Goal: Book appointment/travel/reservation

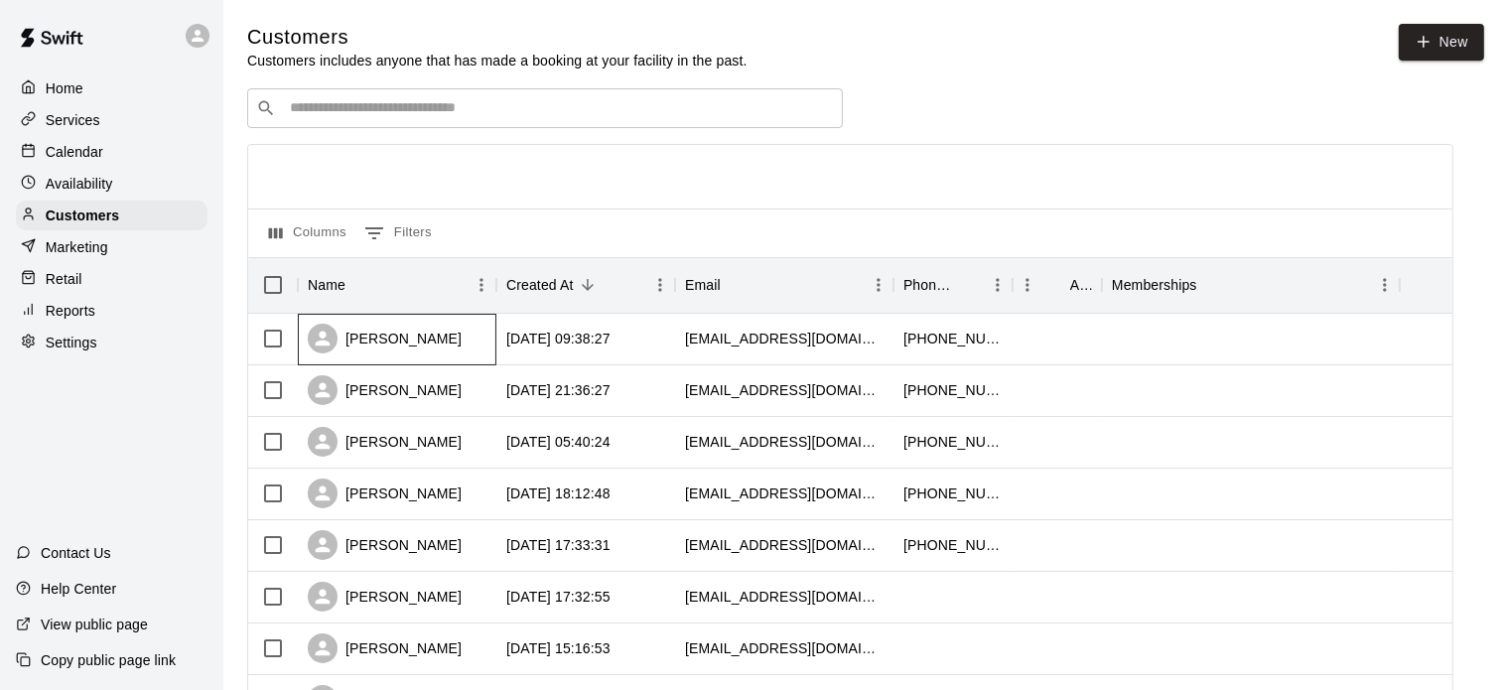
click at [415, 336] on div "[PERSON_NAME]" at bounding box center [385, 339] width 154 height 30
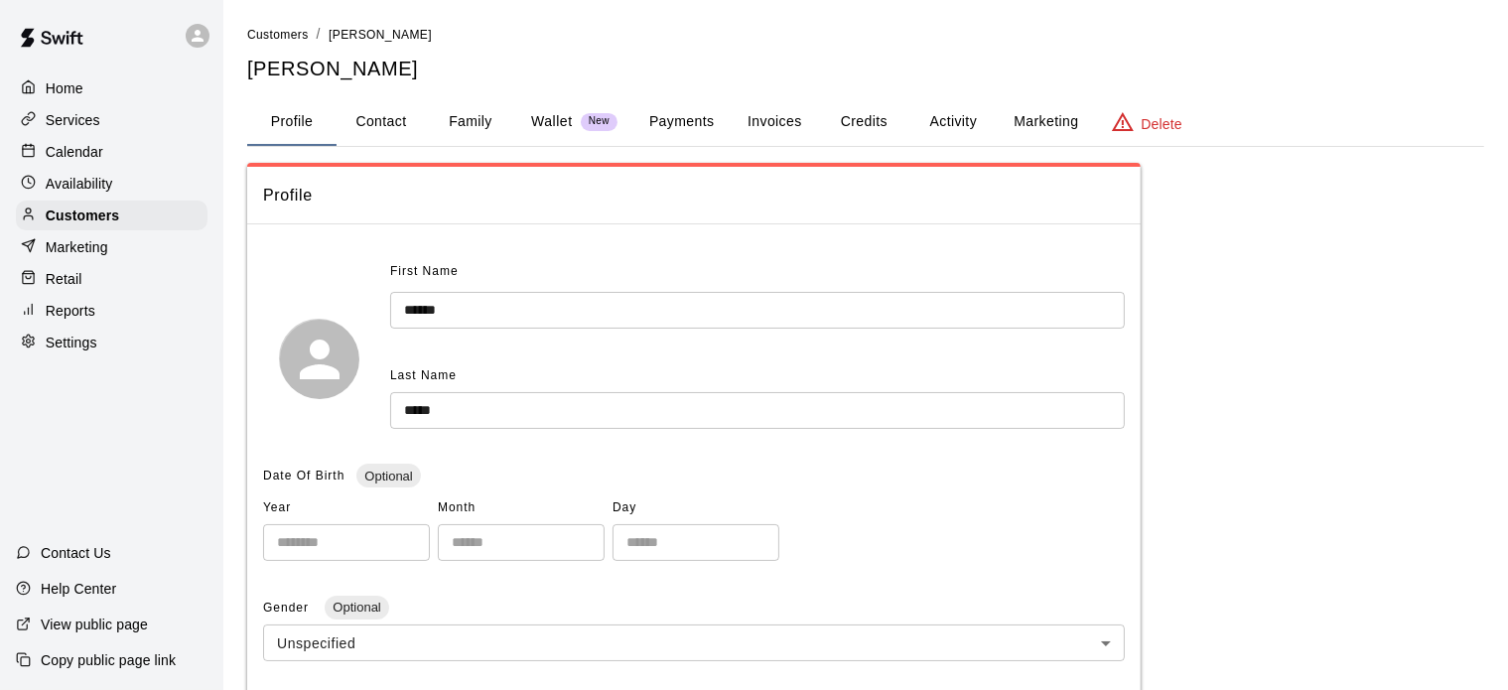
click at [947, 116] on button "Activity" at bounding box center [953, 122] width 89 height 48
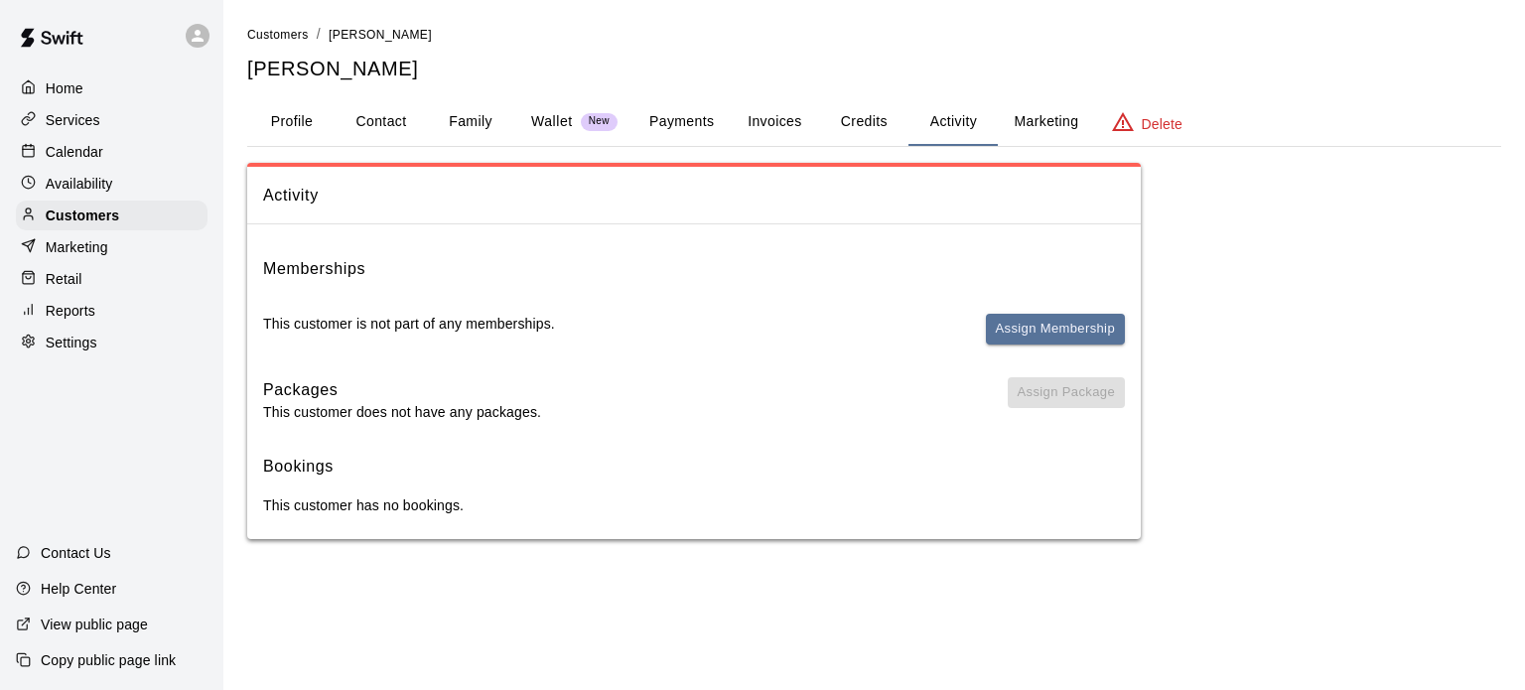
click at [683, 126] on button "Payments" at bounding box center [681, 122] width 96 height 48
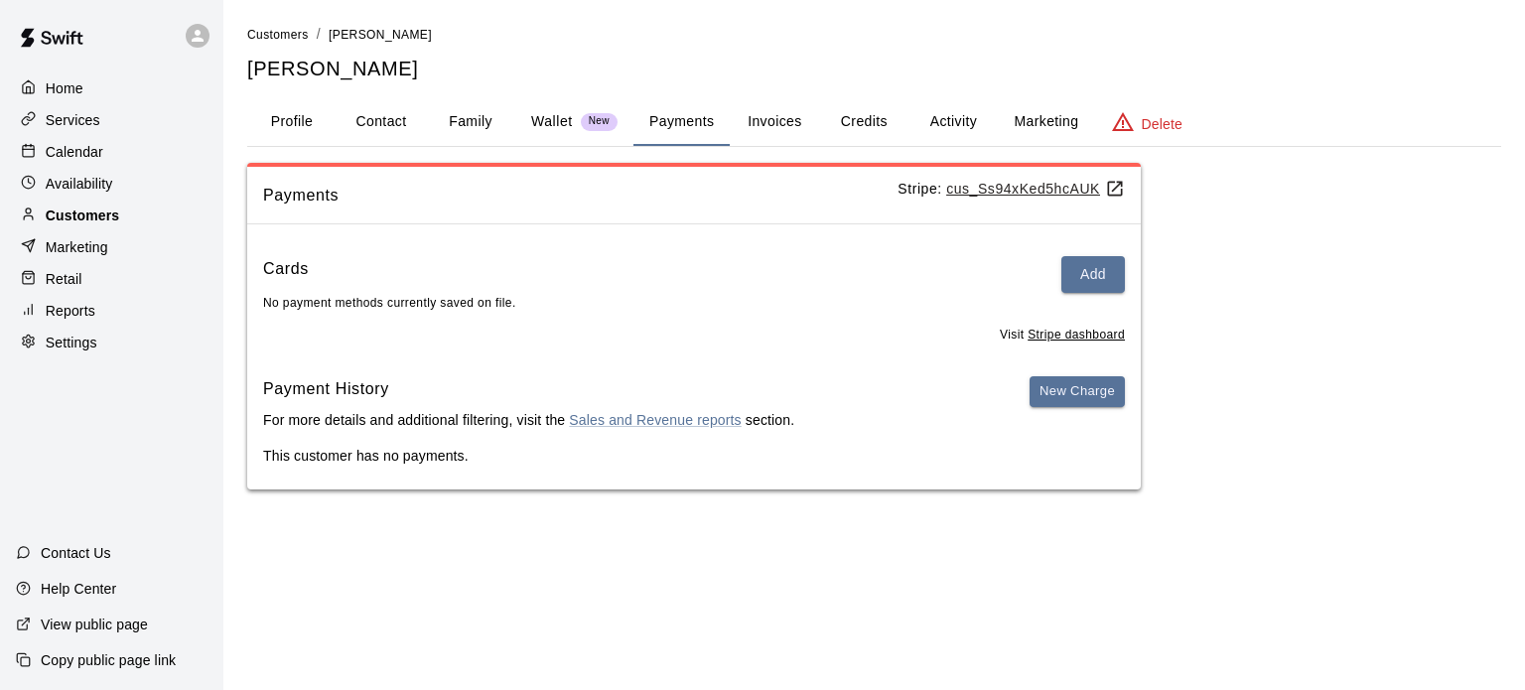
drag, startPoint x: 287, startPoint y: 119, endPoint x: 98, endPoint y: 224, distance: 216.0
click at [98, 224] on div "Home Services Calendar Availability Customers Marketing Retail Reports Settings…" at bounding box center [762, 264] width 1525 height 529
click at [98, 224] on p "Customers" at bounding box center [82, 216] width 73 height 20
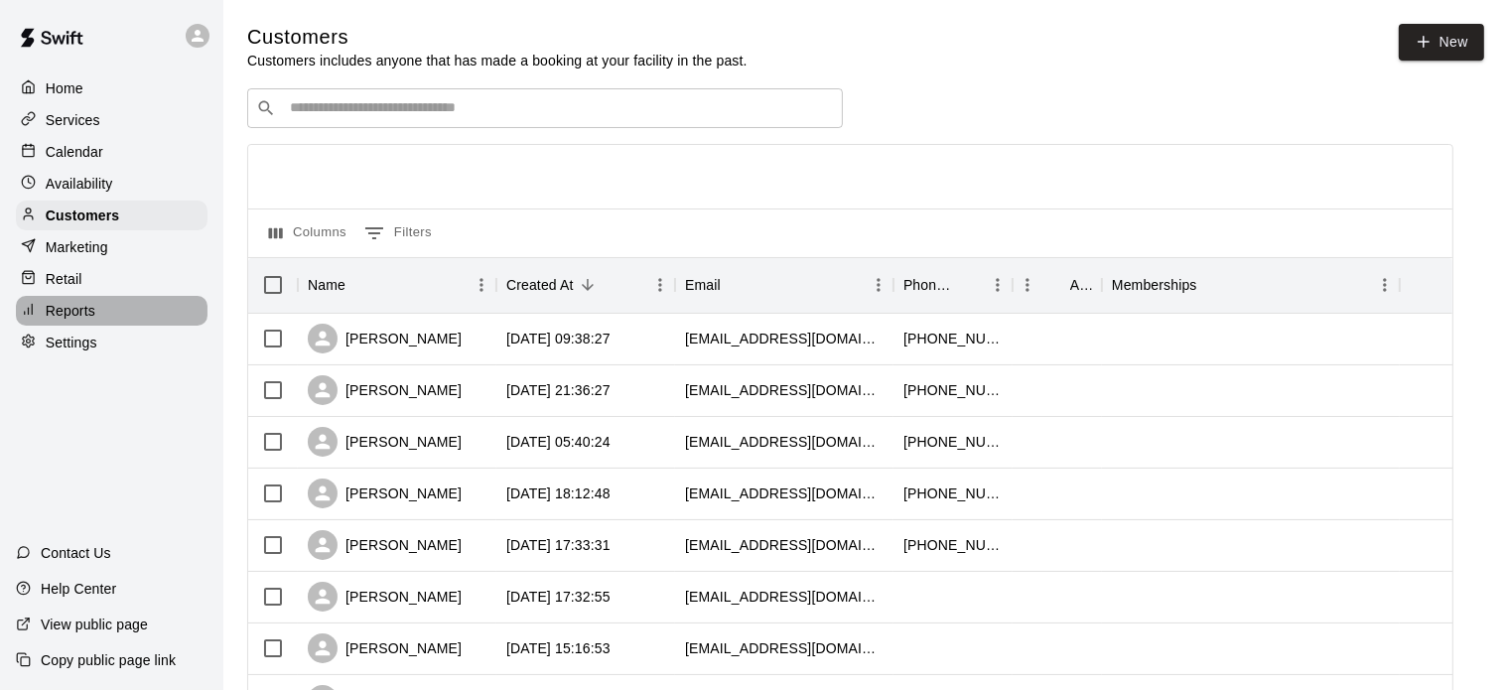
click at [54, 321] on p "Reports" at bounding box center [71, 311] width 50 height 20
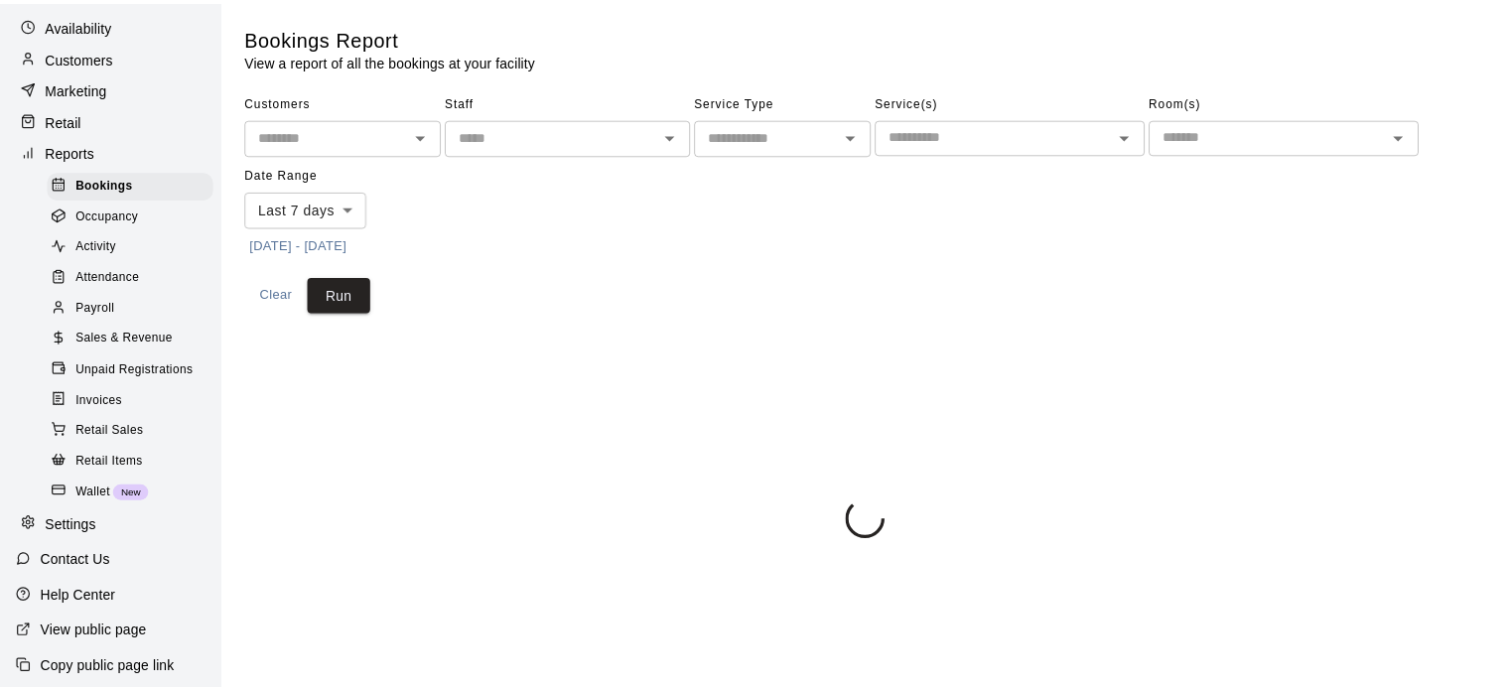
scroll to position [171, 0]
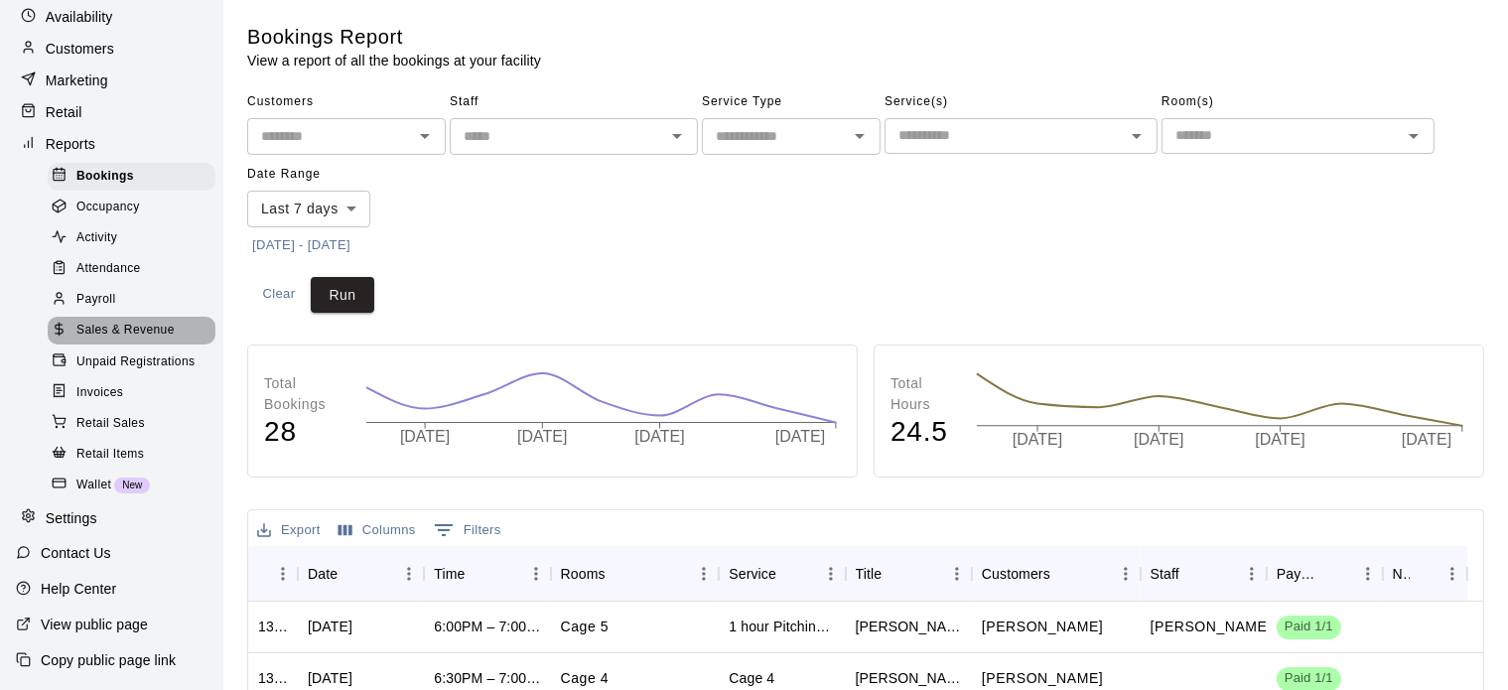
click at [135, 341] on span "Sales & Revenue" at bounding box center [125, 331] width 98 height 20
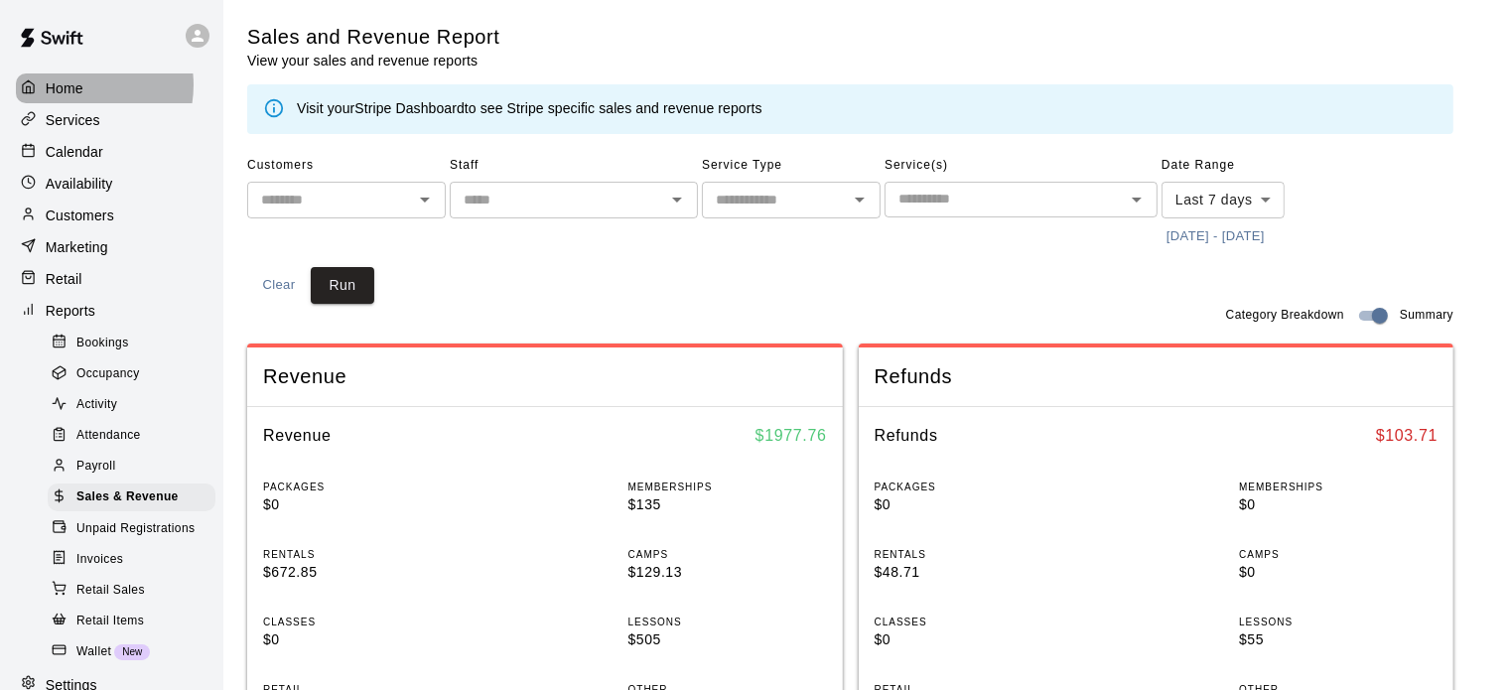
click at [70, 84] on p "Home" at bounding box center [65, 88] width 38 height 20
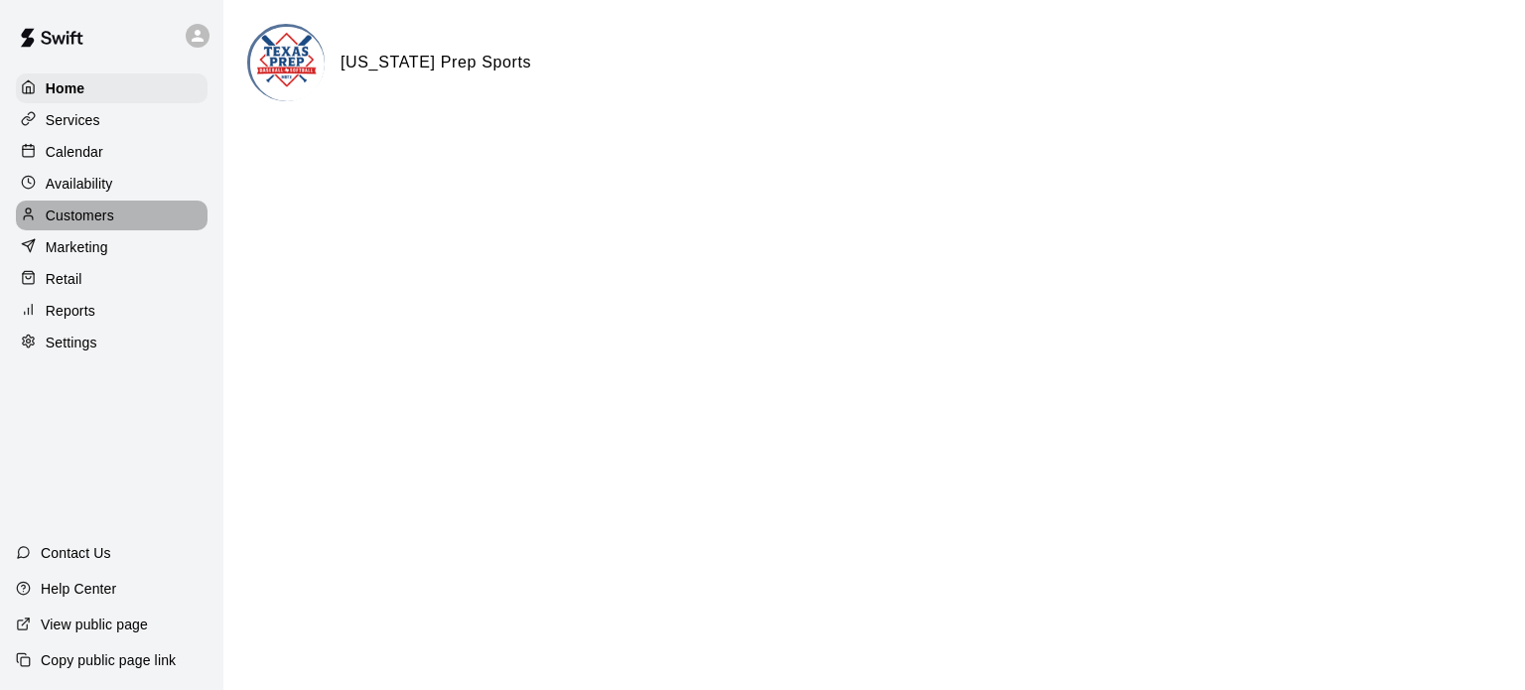
click at [95, 213] on p "Customers" at bounding box center [80, 216] width 69 height 20
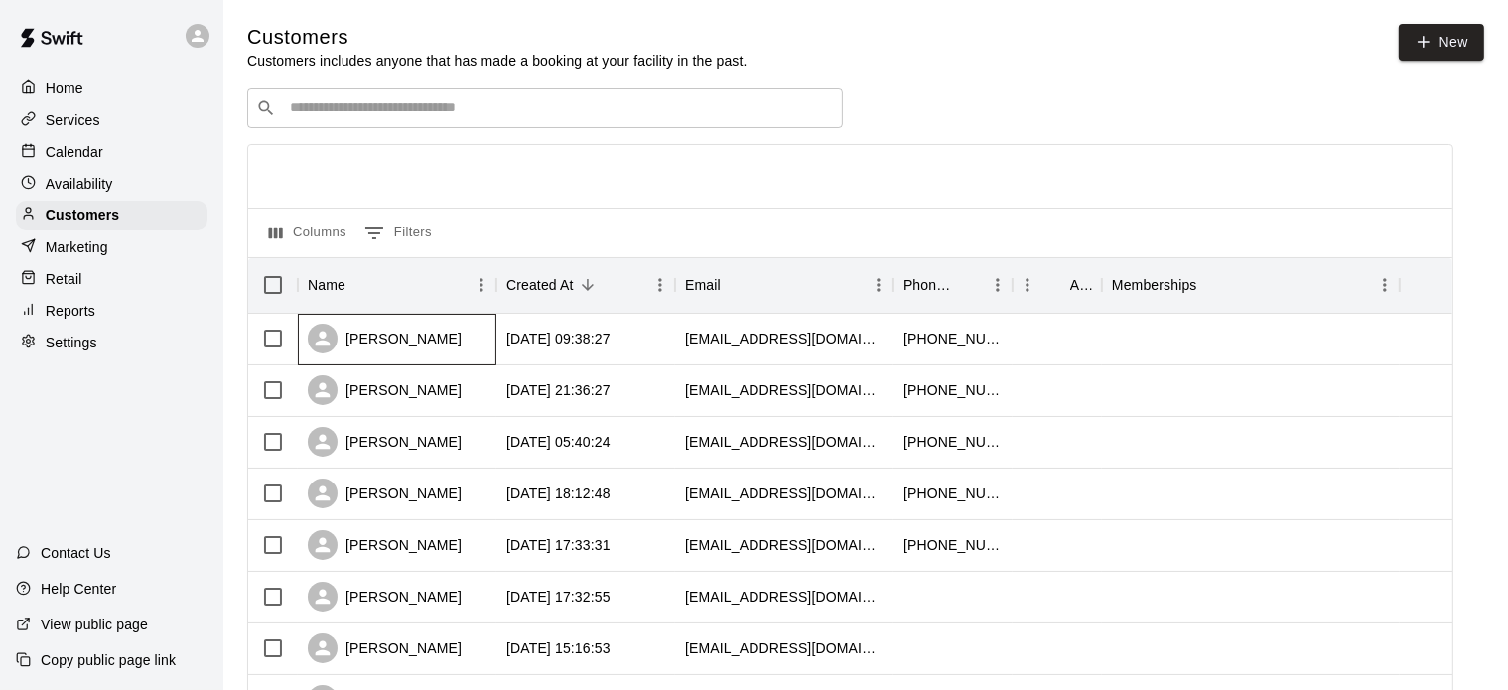
click at [409, 345] on div "[PERSON_NAME]" at bounding box center [385, 339] width 154 height 30
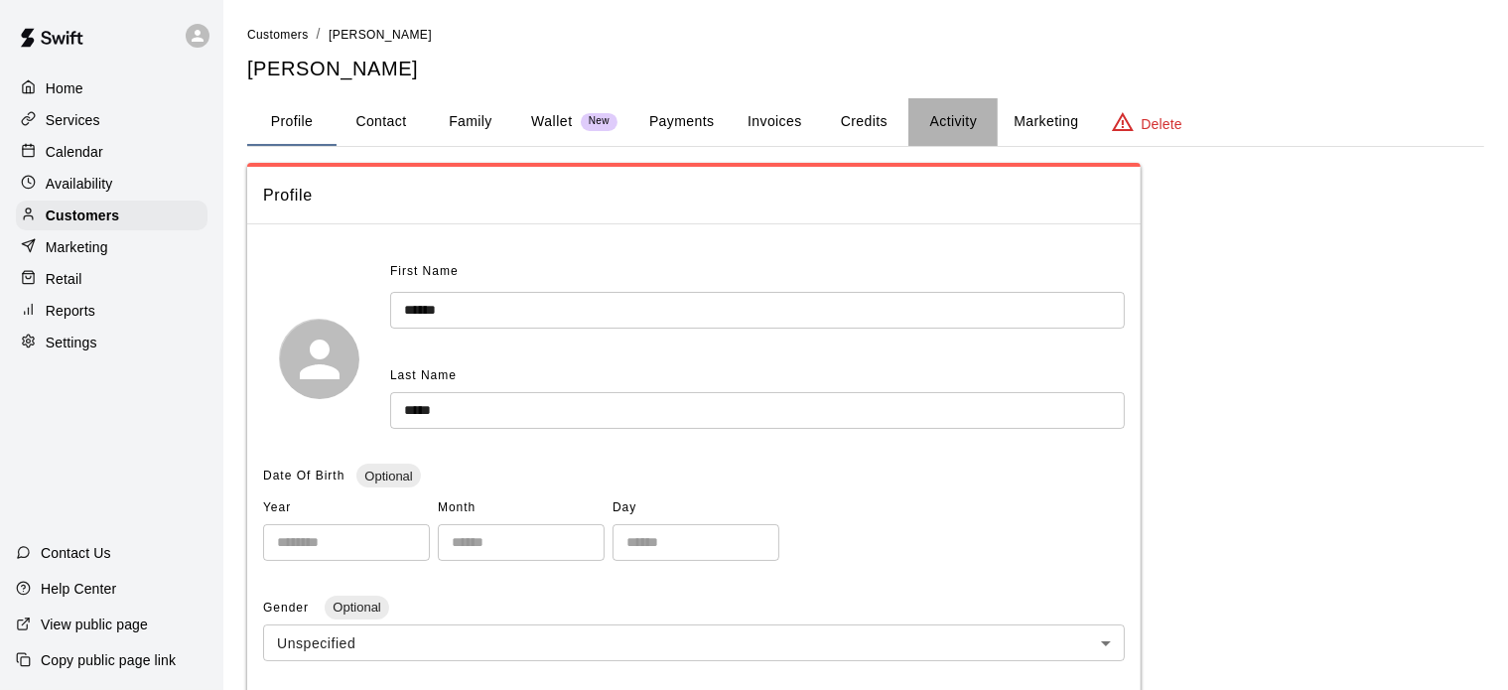
click at [945, 128] on button "Activity" at bounding box center [953, 122] width 89 height 48
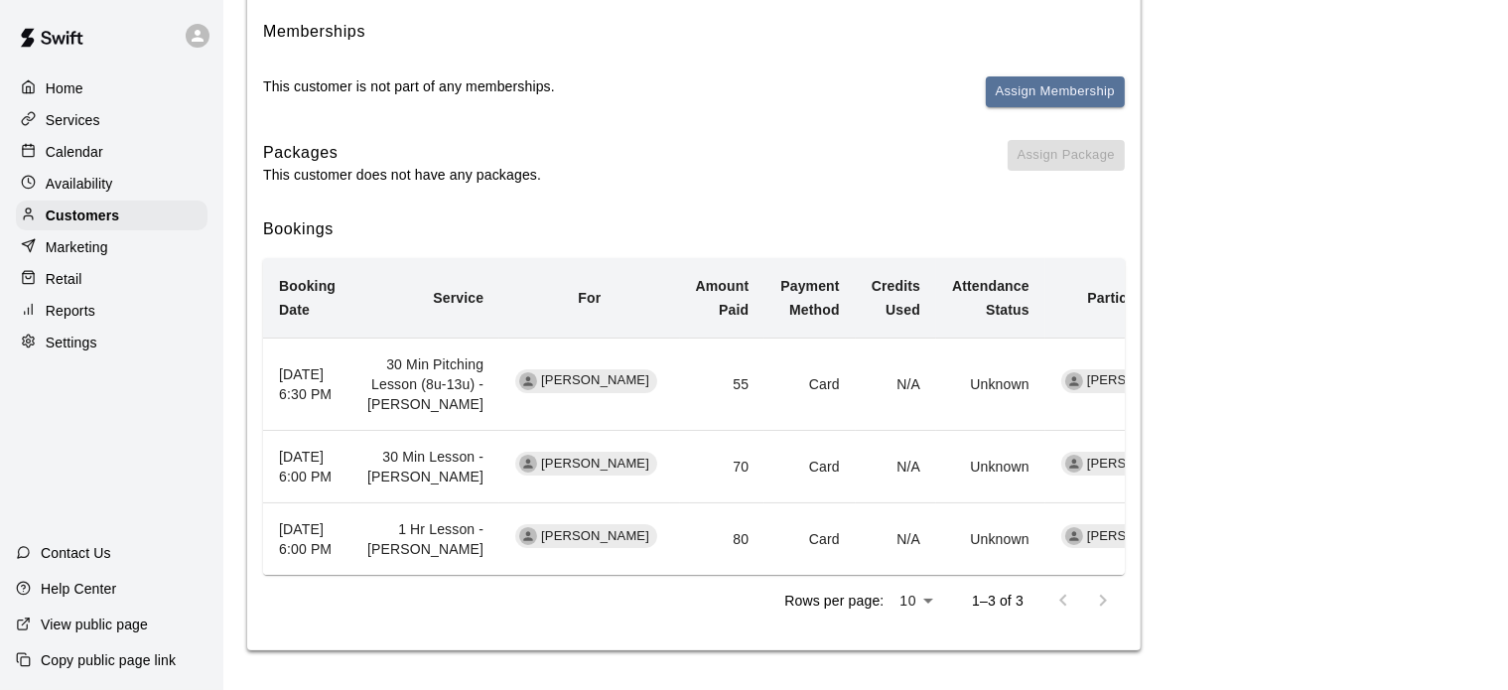
scroll to position [342, 0]
click at [91, 310] on div "Reports" at bounding box center [112, 311] width 192 height 30
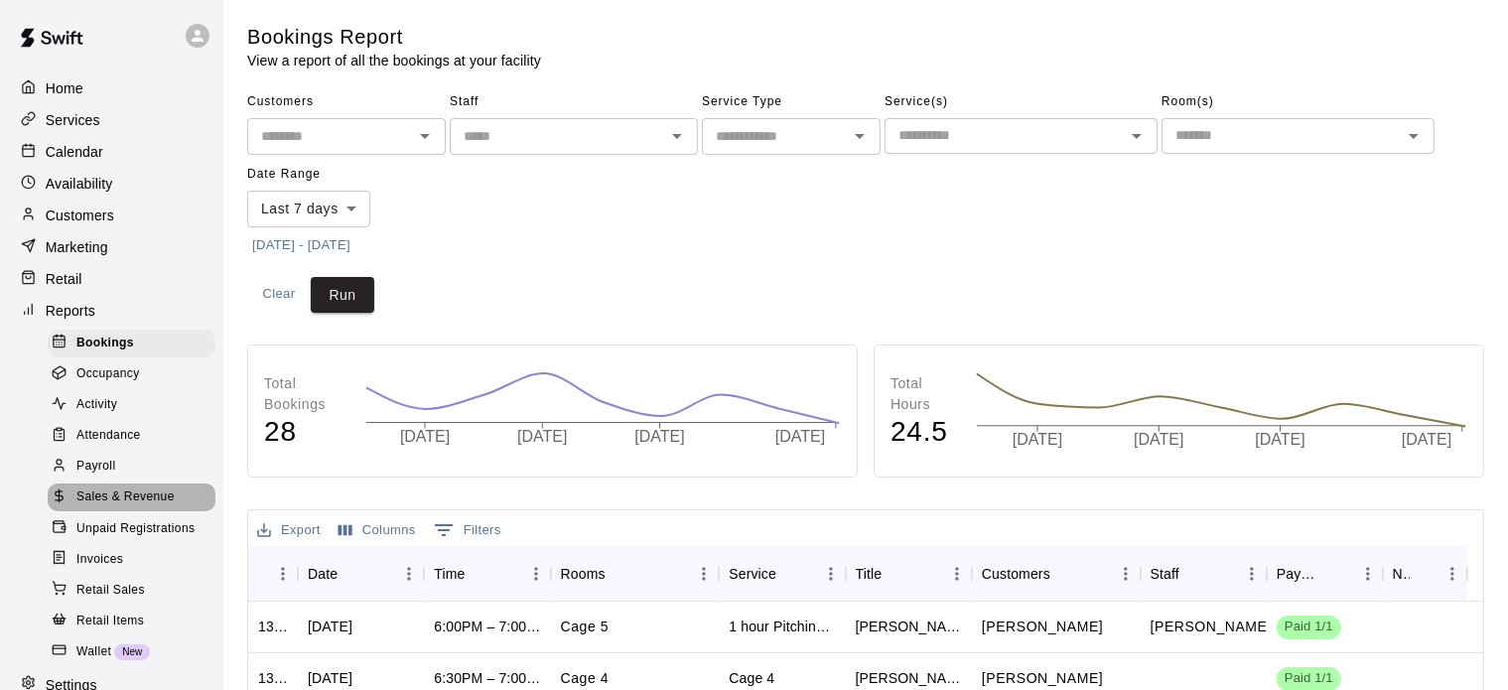
click at [133, 507] on span "Sales & Revenue" at bounding box center [125, 498] width 98 height 20
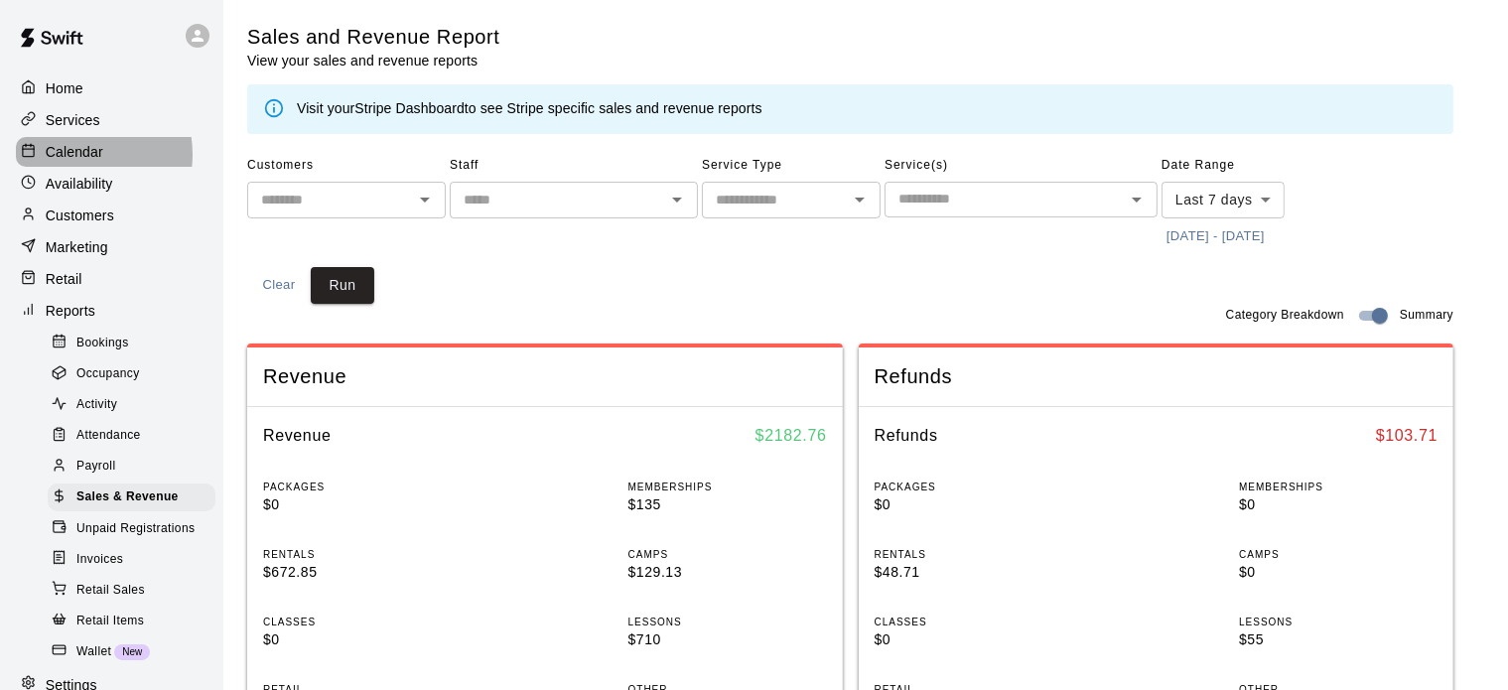
click at [80, 158] on p "Calendar" at bounding box center [75, 152] width 58 height 20
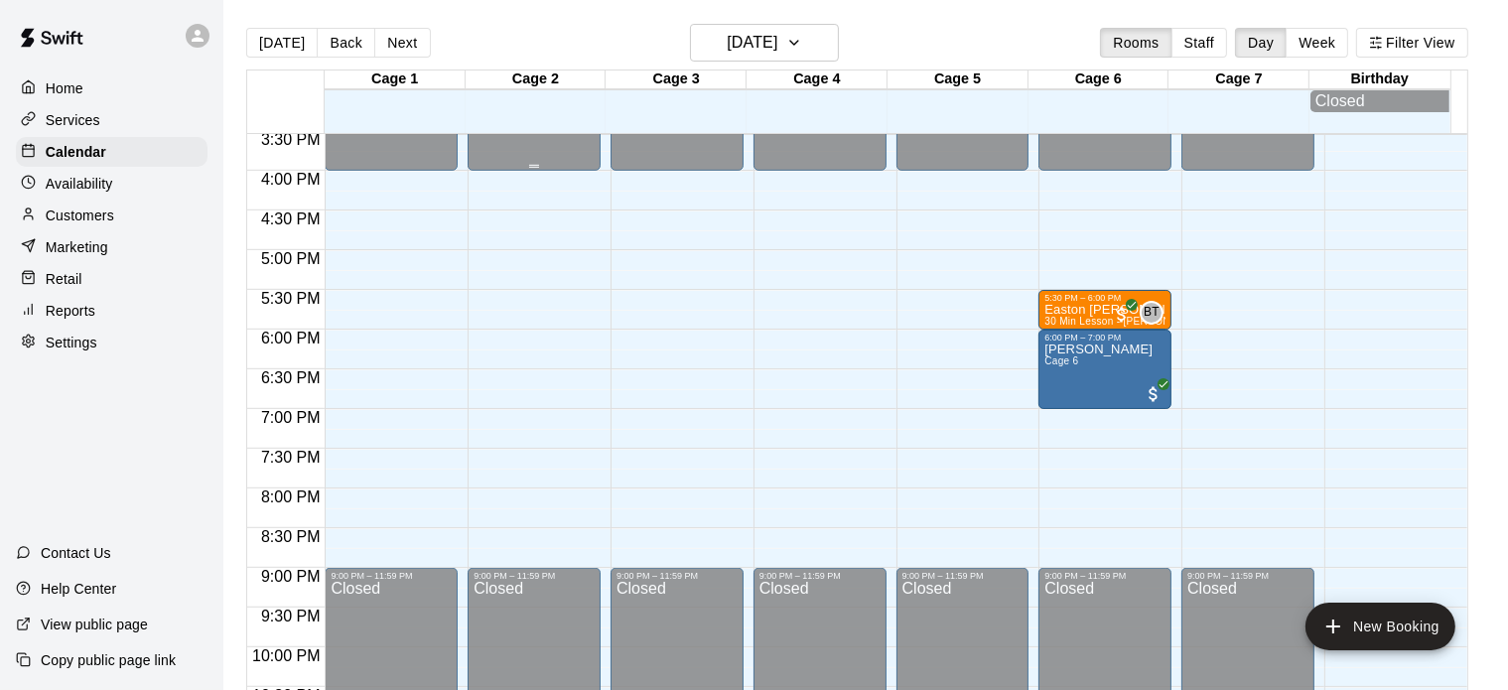
scroll to position [1237, 0]
click at [387, 34] on button "Next" at bounding box center [402, 43] width 56 height 30
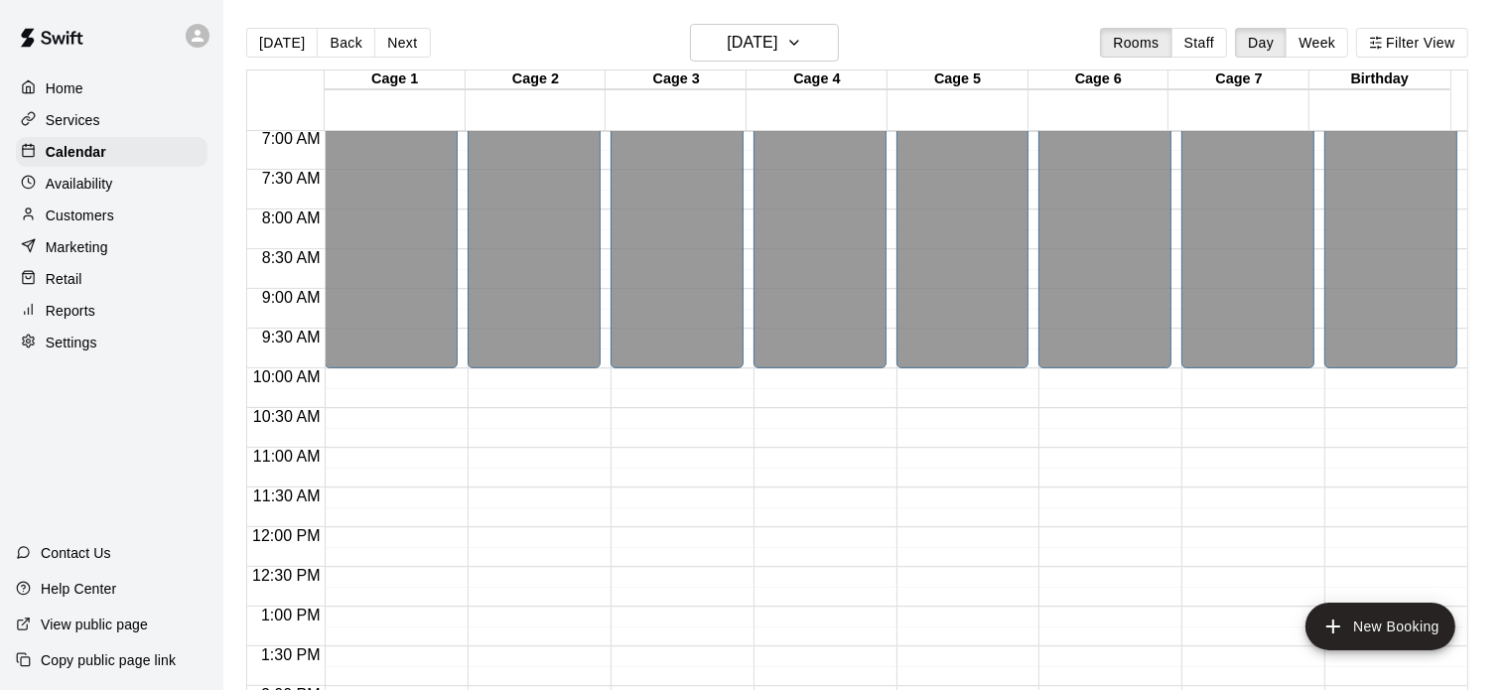
scroll to position [554, 0]
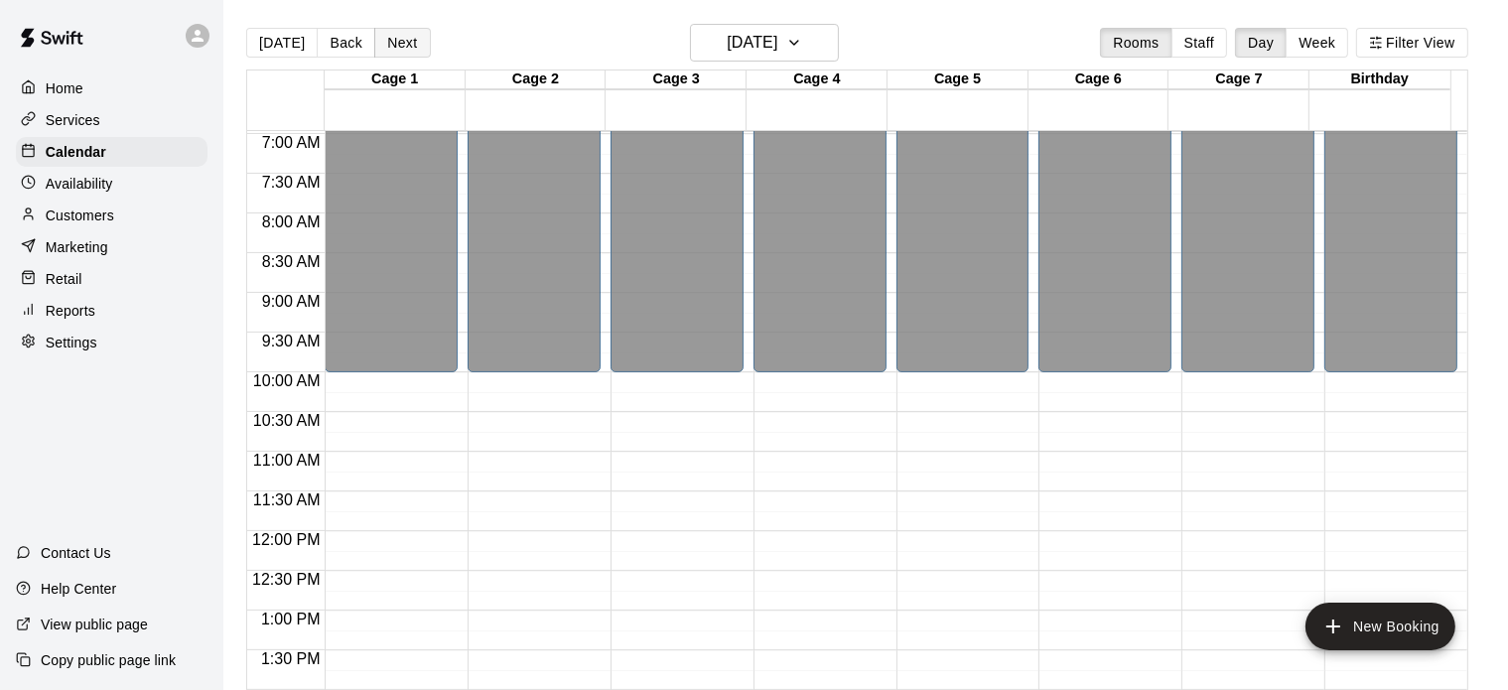
click at [403, 51] on button "Next" at bounding box center [402, 43] width 56 height 30
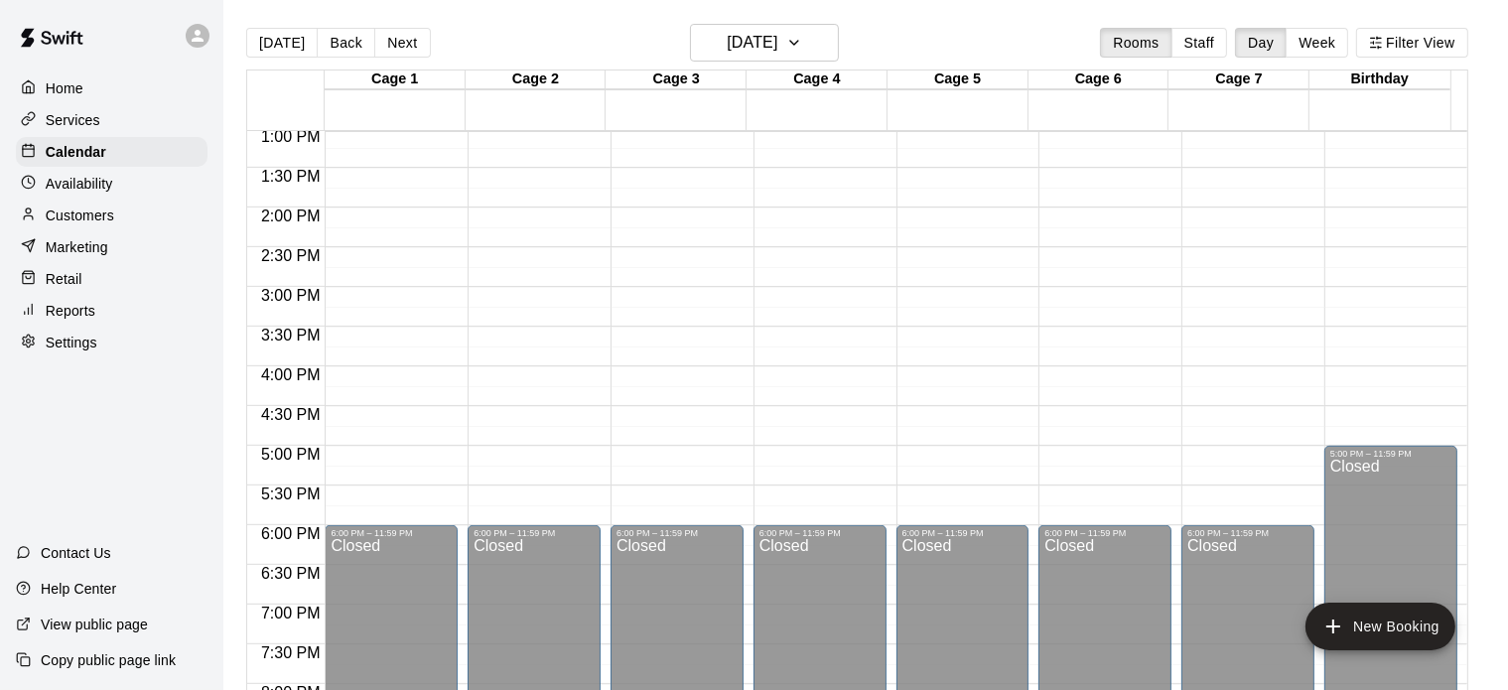
scroll to position [1038, 0]
click at [393, 45] on button "Next" at bounding box center [402, 43] width 56 height 30
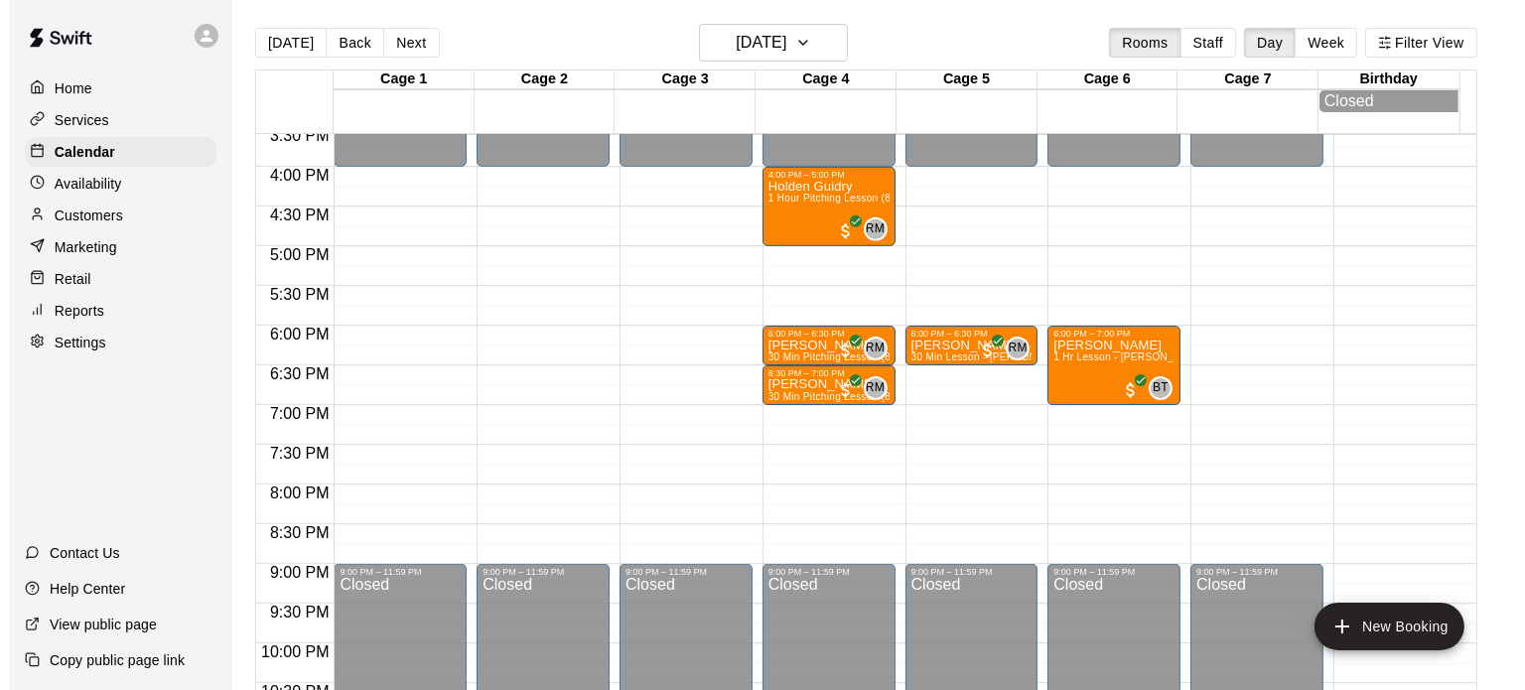
scroll to position [1231, 0]
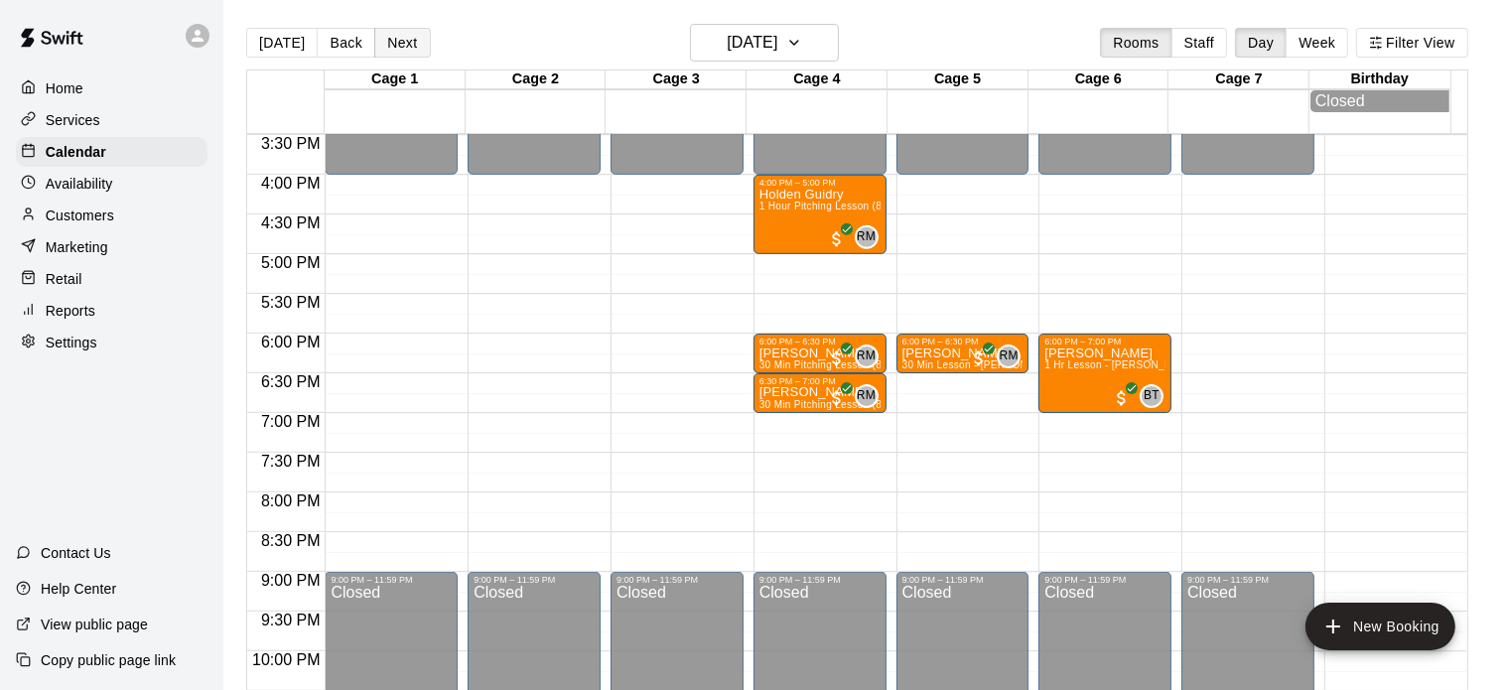
click at [396, 45] on button "Next" at bounding box center [402, 43] width 56 height 30
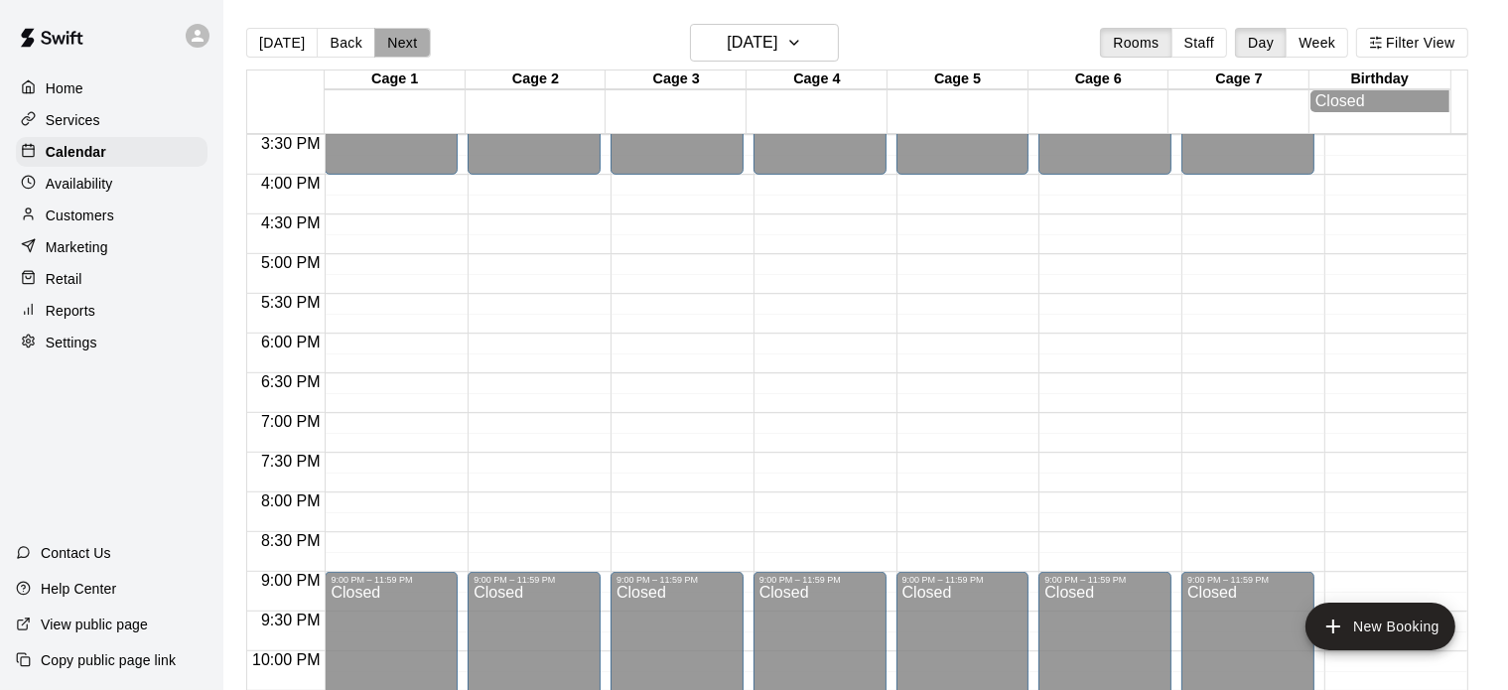
click at [396, 45] on button "Next" at bounding box center [402, 43] width 56 height 30
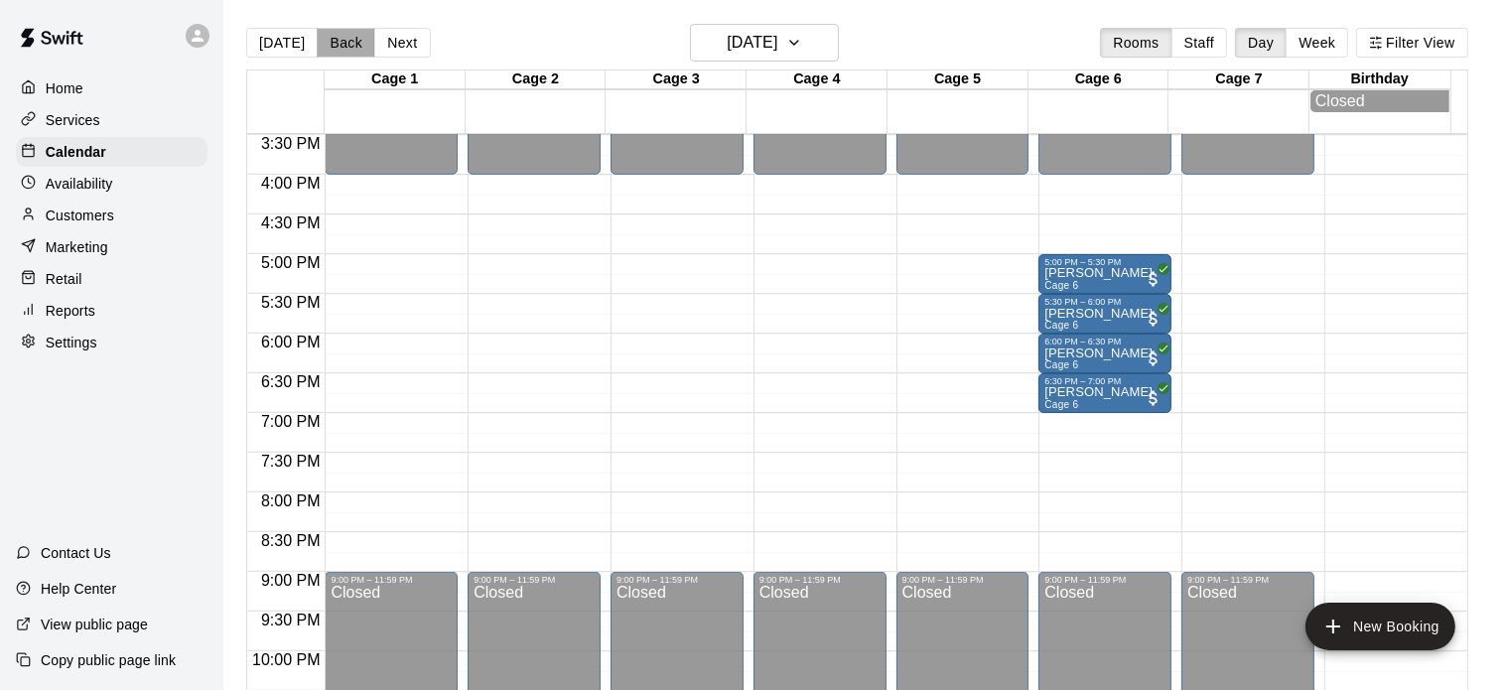
click at [334, 39] on button "Back" at bounding box center [346, 43] width 59 height 30
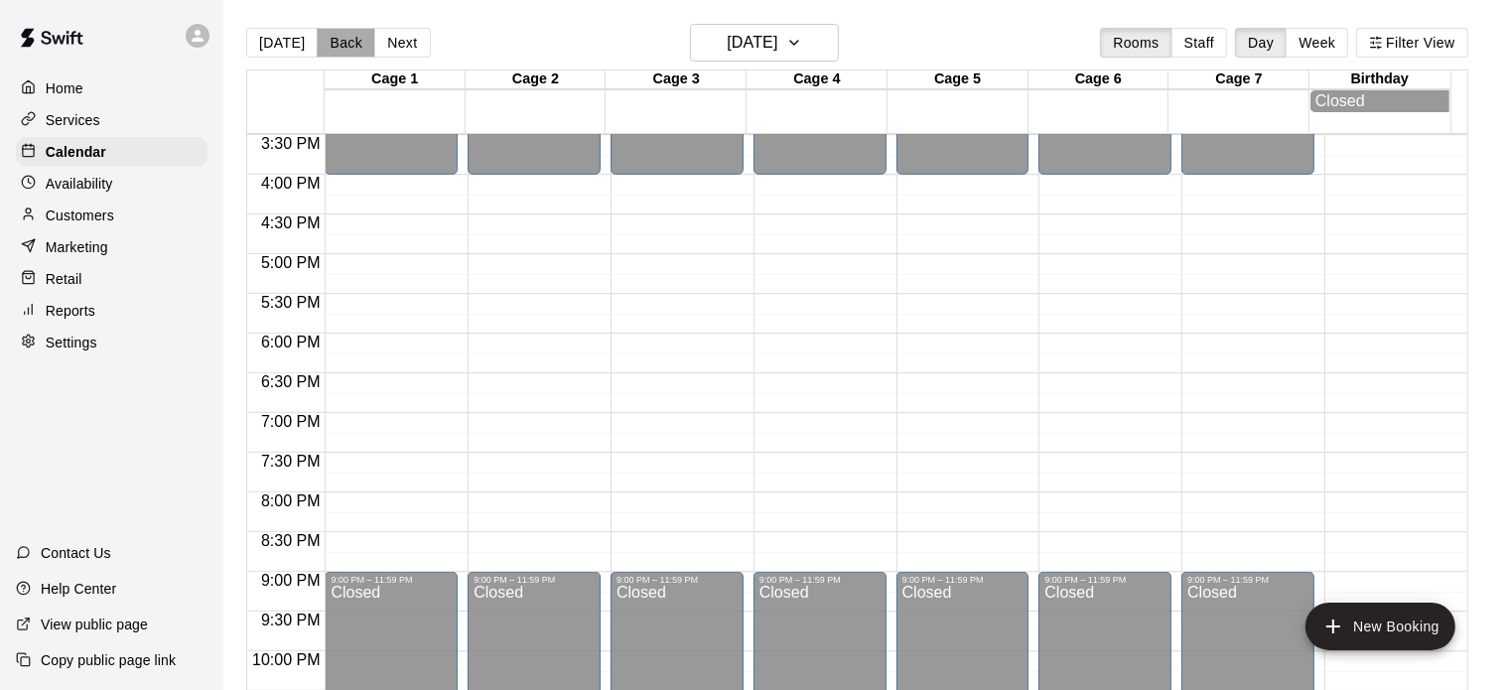
click at [334, 39] on button "Back" at bounding box center [346, 43] width 59 height 30
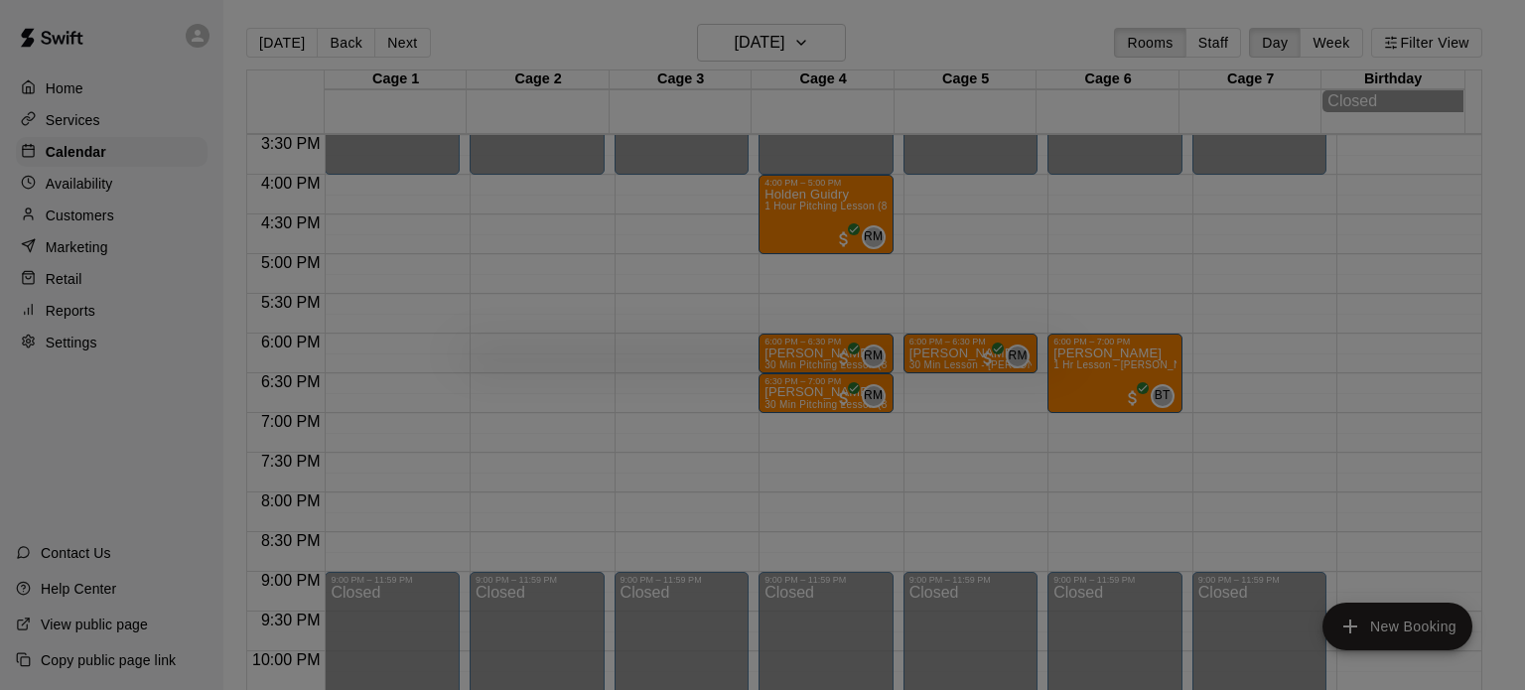
click at [795, 308] on body "Home Services Calendar Availability Customers Marketing Retail Reports Settings…" at bounding box center [762, 361] width 1525 height 722
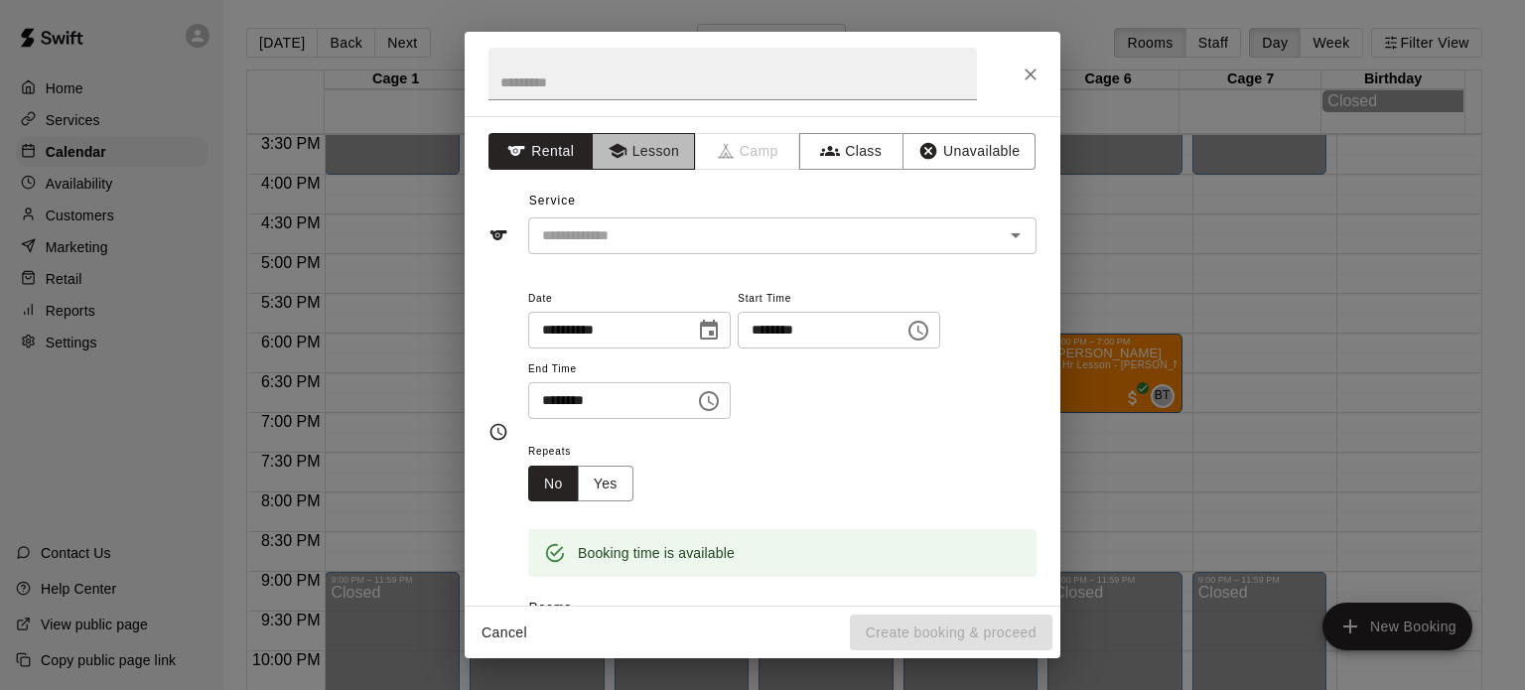
click at [665, 164] on button "Lesson" at bounding box center [644, 151] width 104 height 37
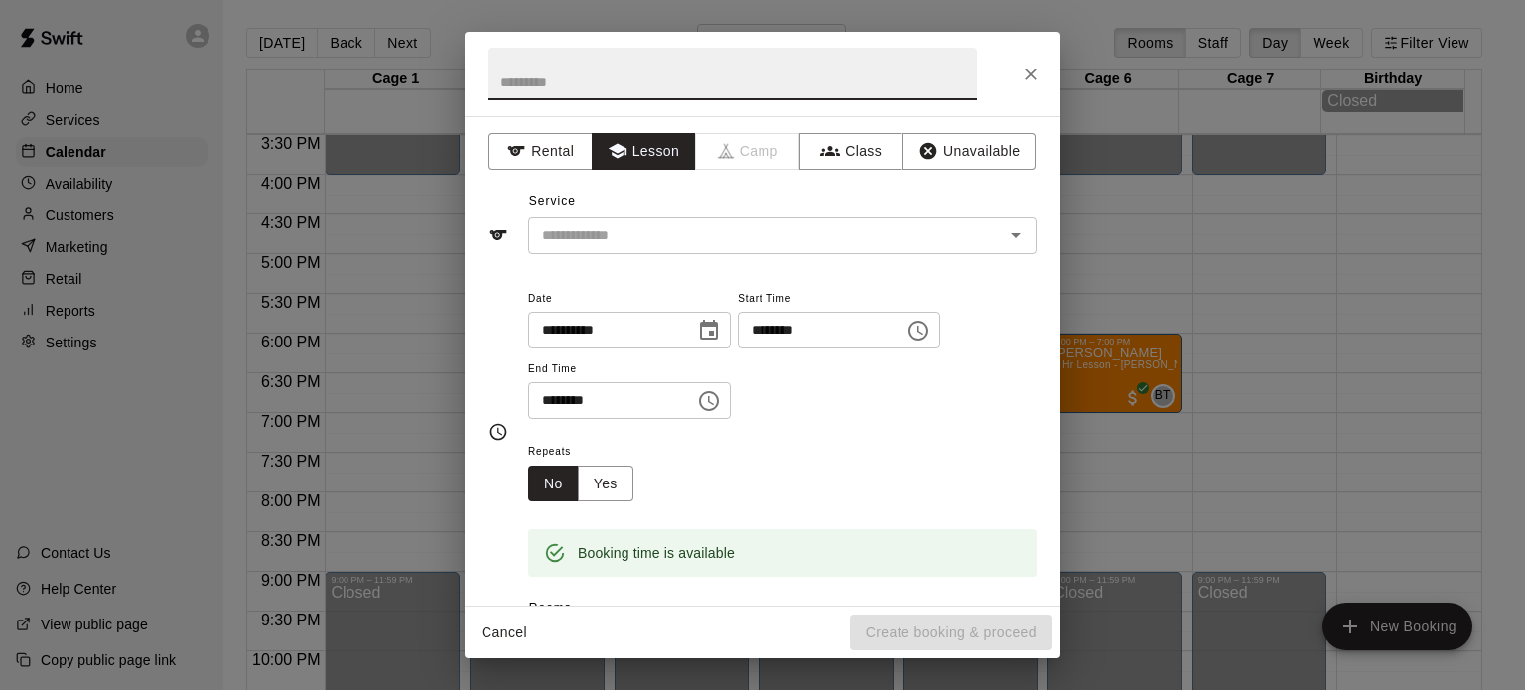
click at [587, 82] on input "text" at bounding box center [733, 74] width 489 height 53
type input "**********"
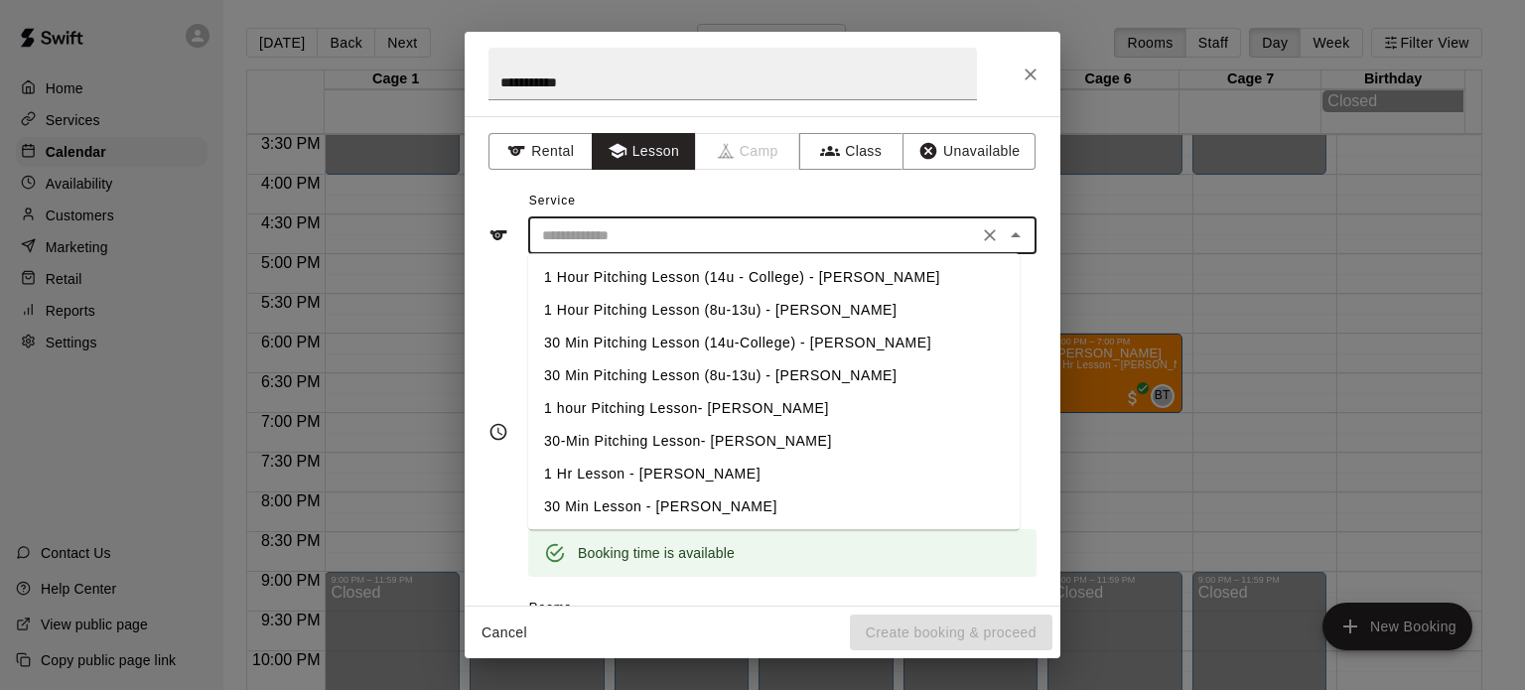
click at [576, 237] on input "text" at bounding box center [753, 235] width 438 height 25
click at [607, 372] on li "30 Min Pitching Lesson (8u-13u) - [PERSON_NAME]" at bounding box center [773, 375] width 491 height 33
type input "**********"
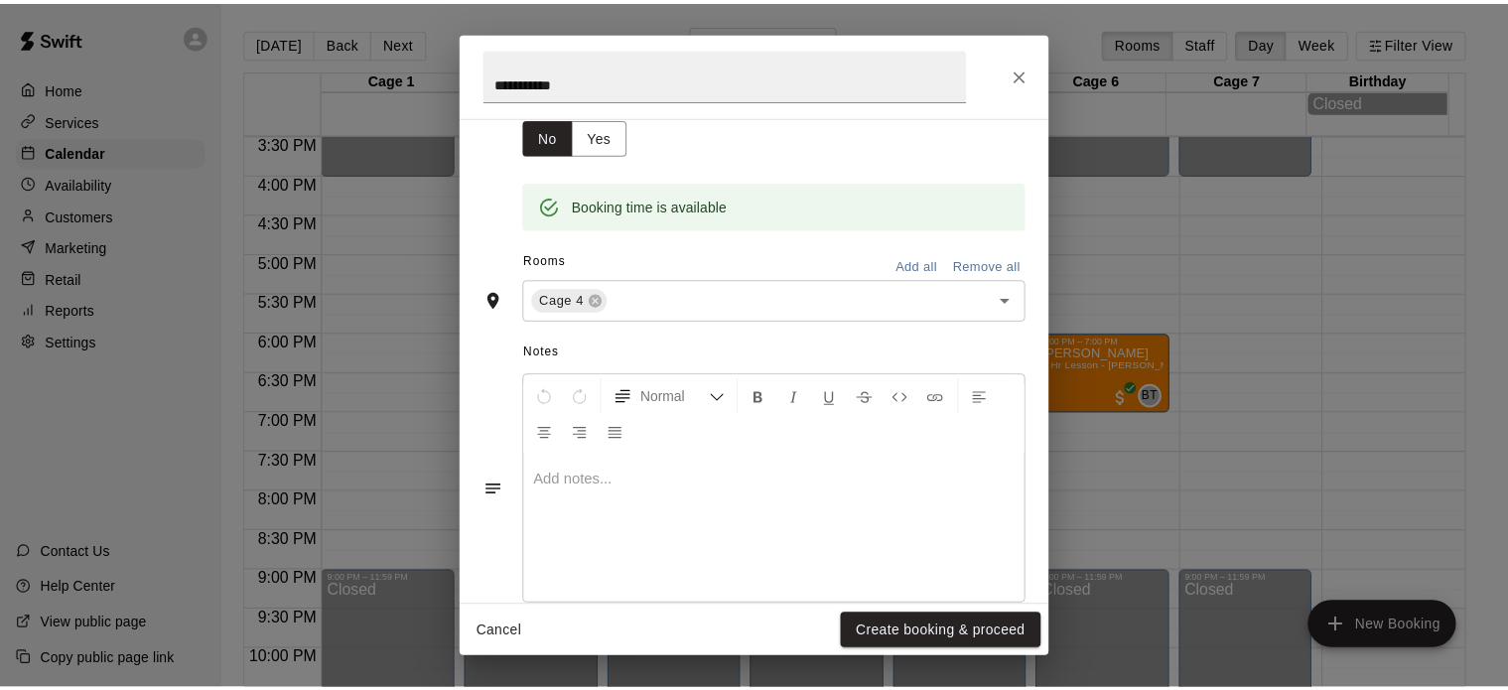
scroll to position [381, 0]
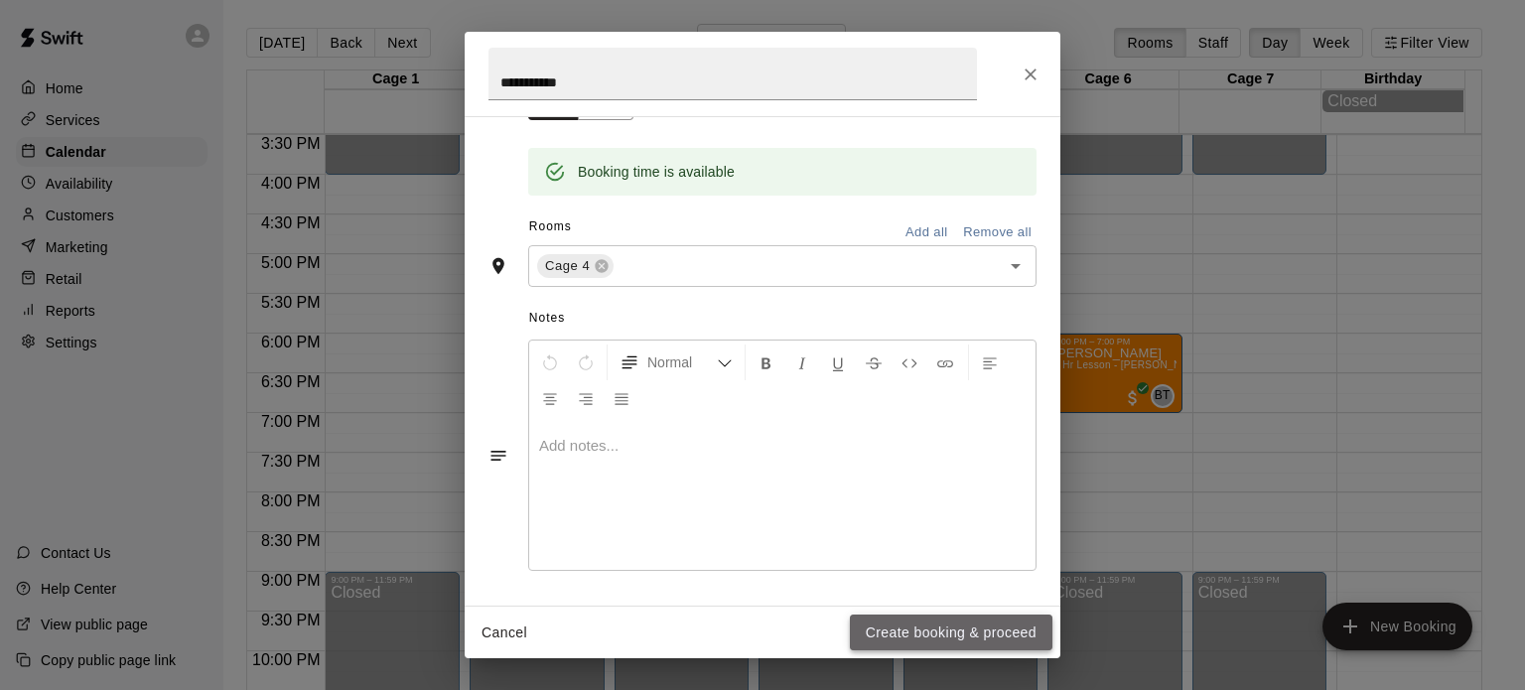
click at [921, 641] on button "Create booking & proceed" at bounding box center [951, 633] width 203 height 37
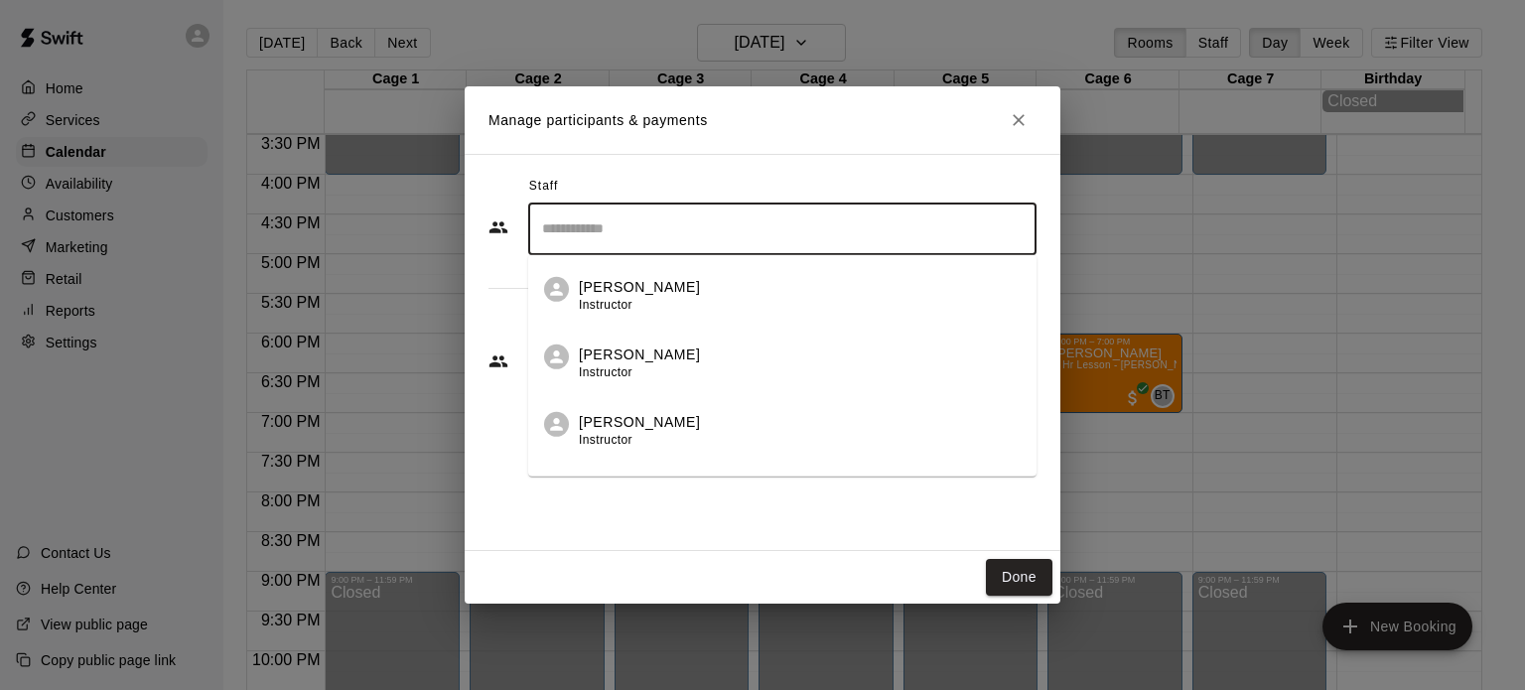
click at [617, 232] on input "Search staff" at bounding box center [782, 228] width 491 height 35
click at [610, 294] on div "[PERSON_NAME] Instructor" at bounding box center [639, 295] width 121 height 39
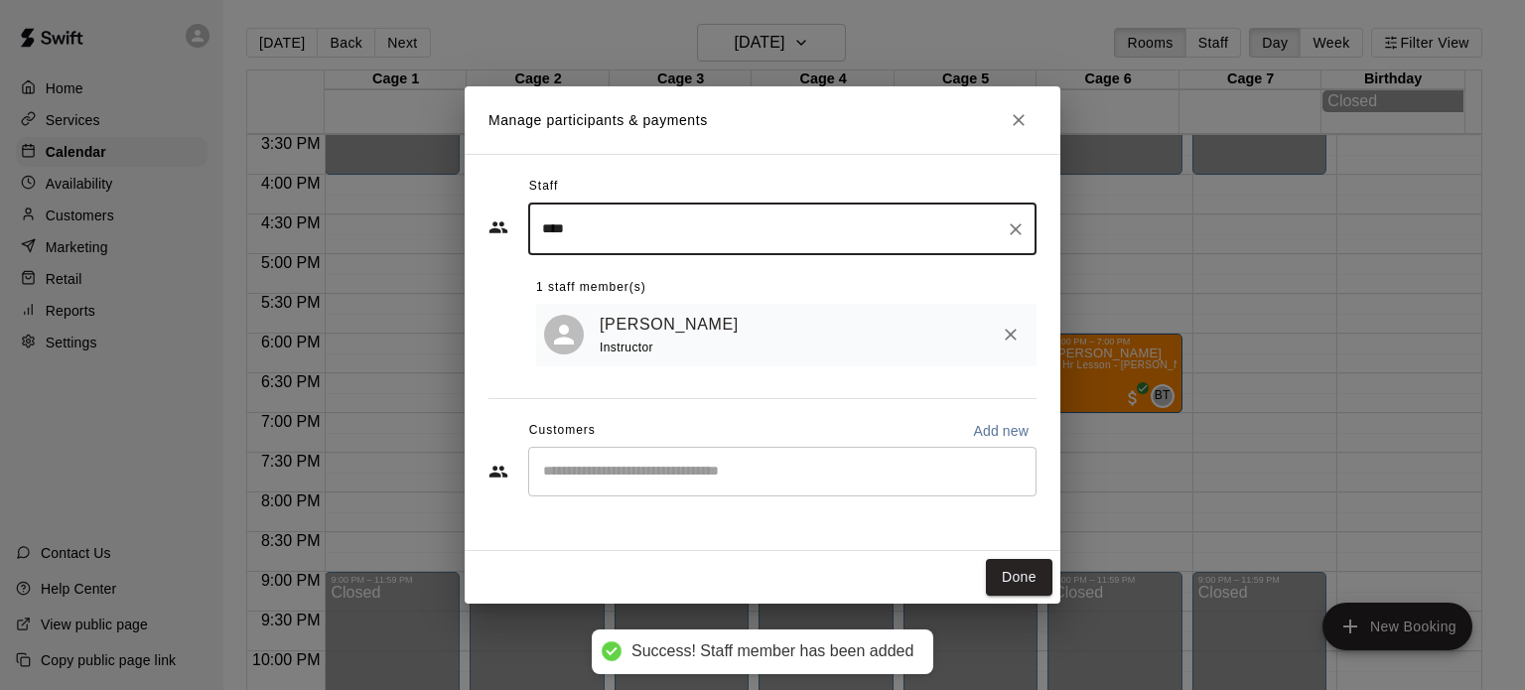
type input "****"
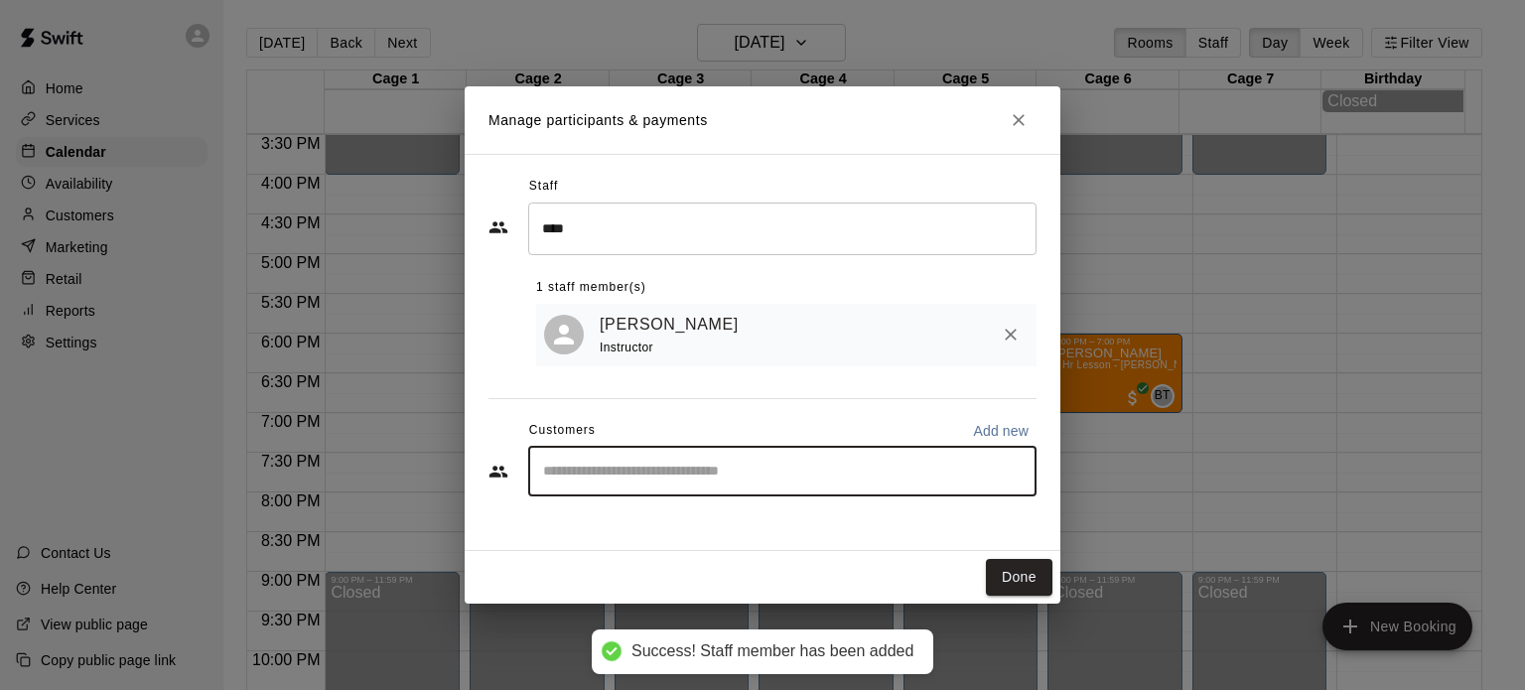
click at [608, 472] on input "Start typing to search customers..." at bounding box center [782, 472] width 491 height 20
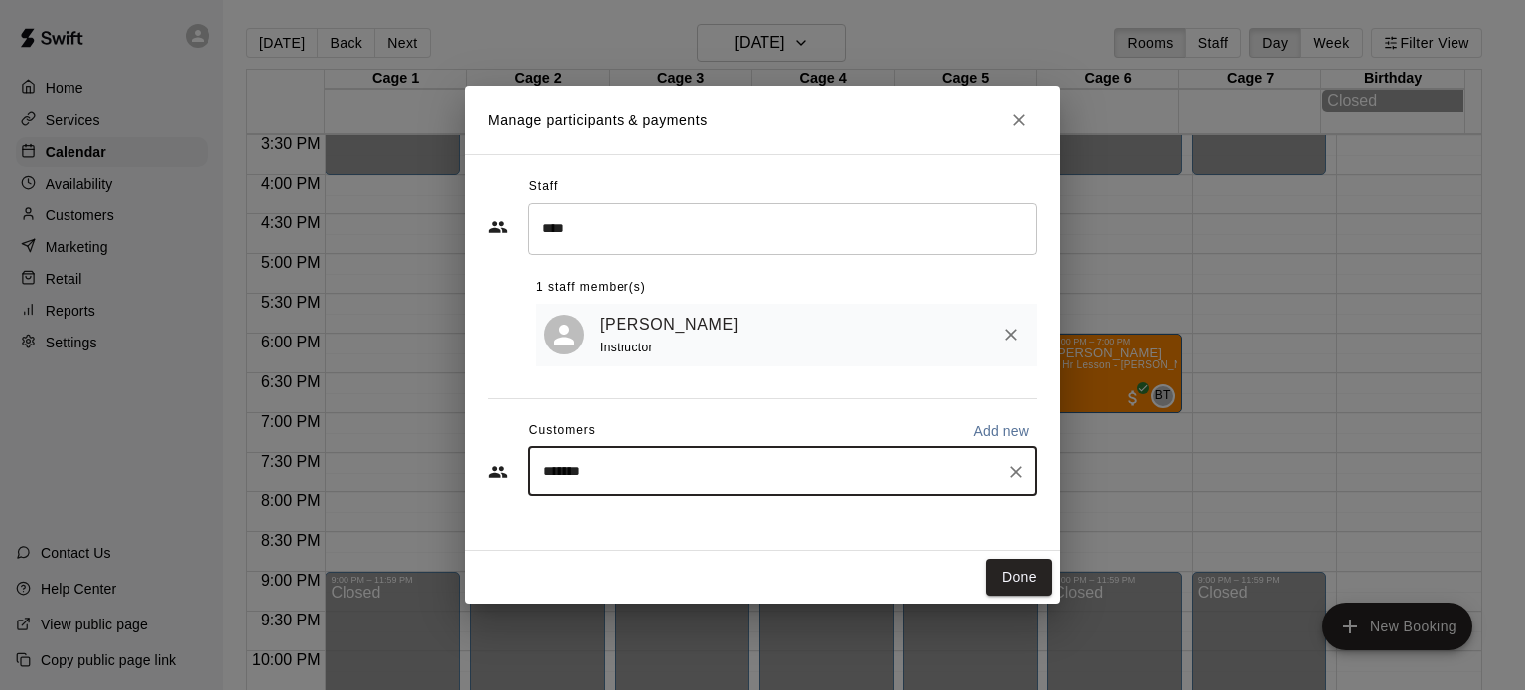
type input "********"
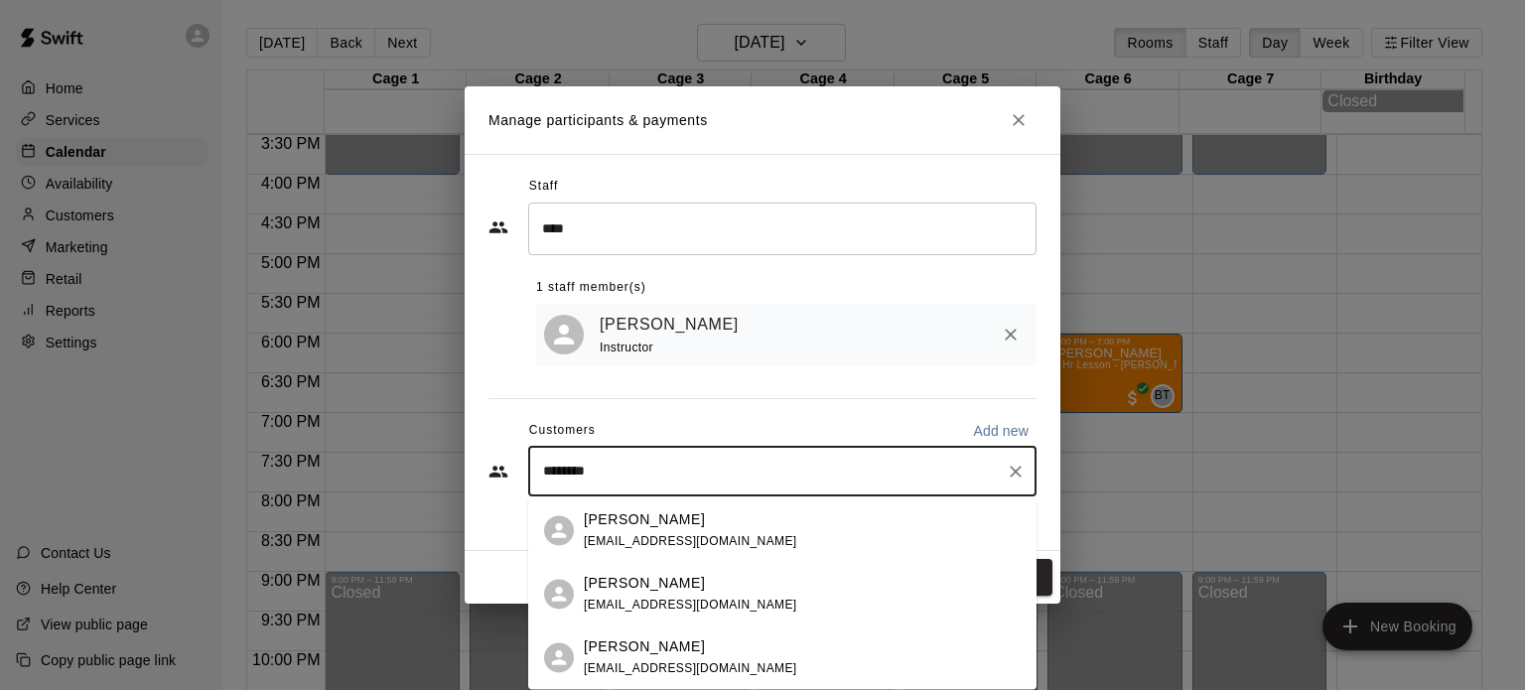
click at [606, 594] on div "[PERSON_NAME] [PERSON_NAME][EMAIL_ADDRESS][DOMAIN_NAME]" at bounding box center [690, 594] width 213 height 43
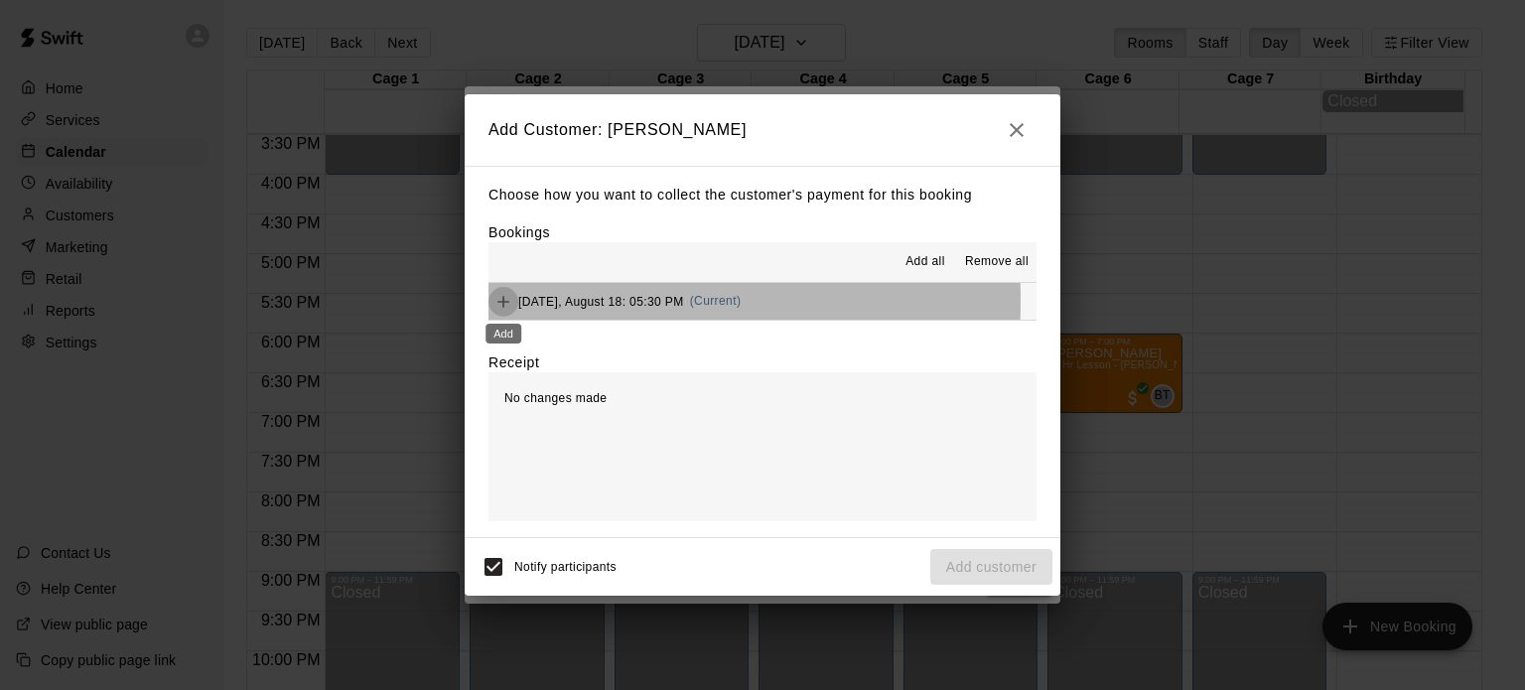
click at [500, 301] on icon "Add" at bounding box center [503, 302] width 20 height 20
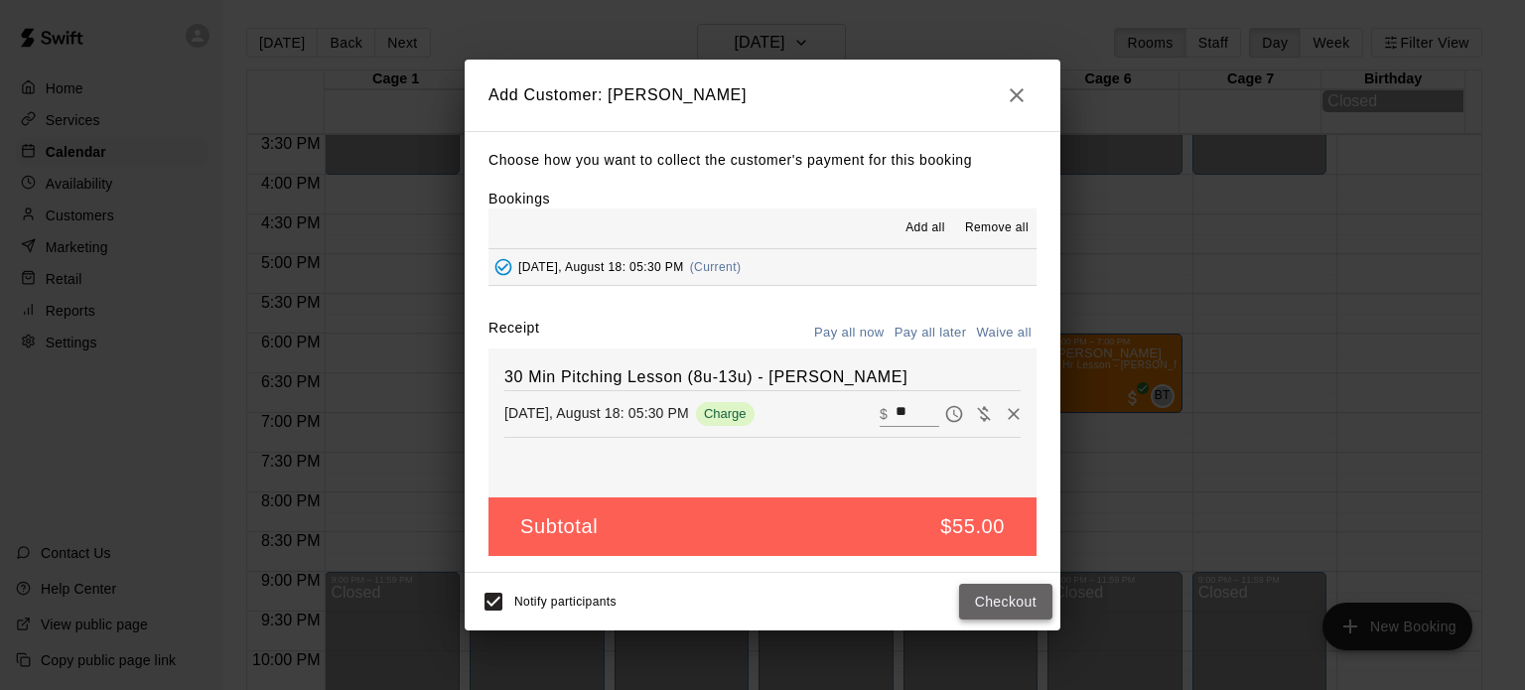
click at [1003, 606] on button "Checkout" at bounding box center [1005, 602] width 93 height 37
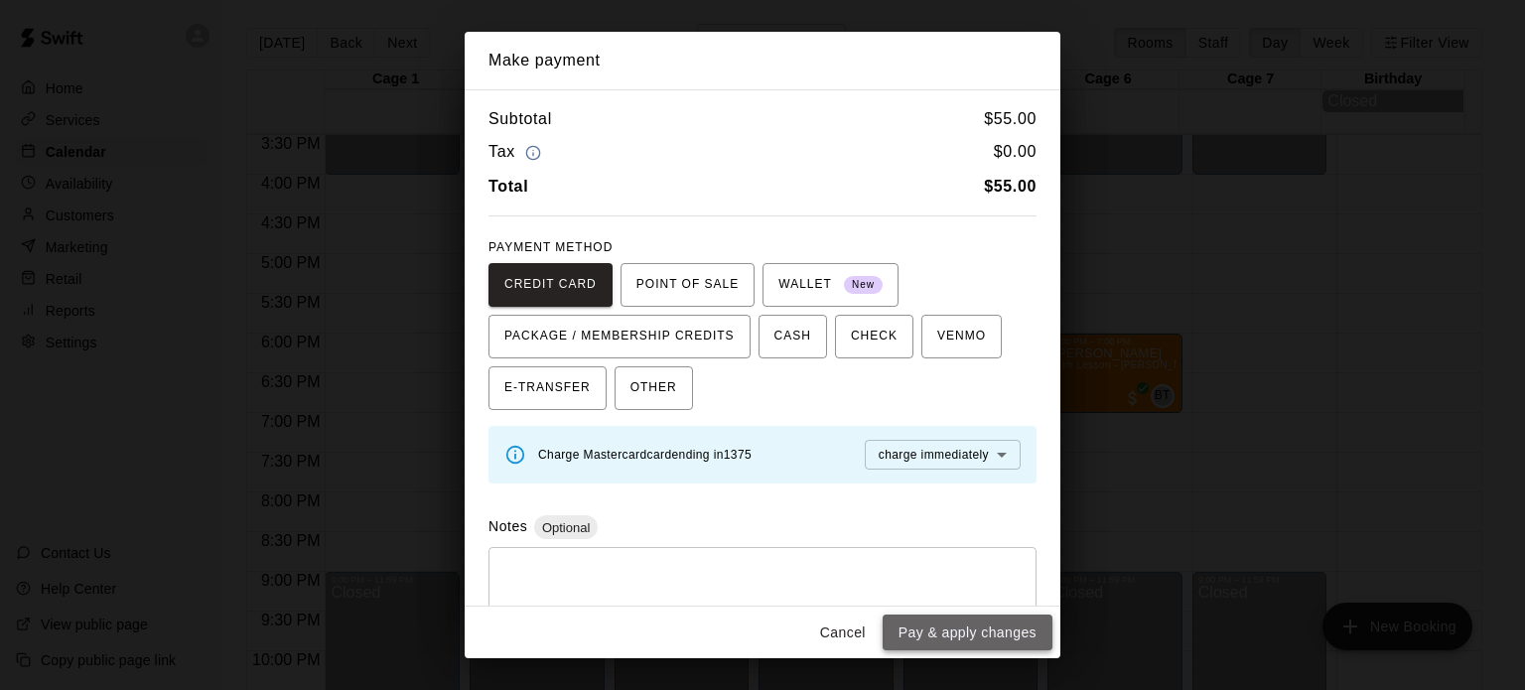
click at [982, 630] on button "Pay & apply changes" at bounding box center [968, 633] width 170 height 37
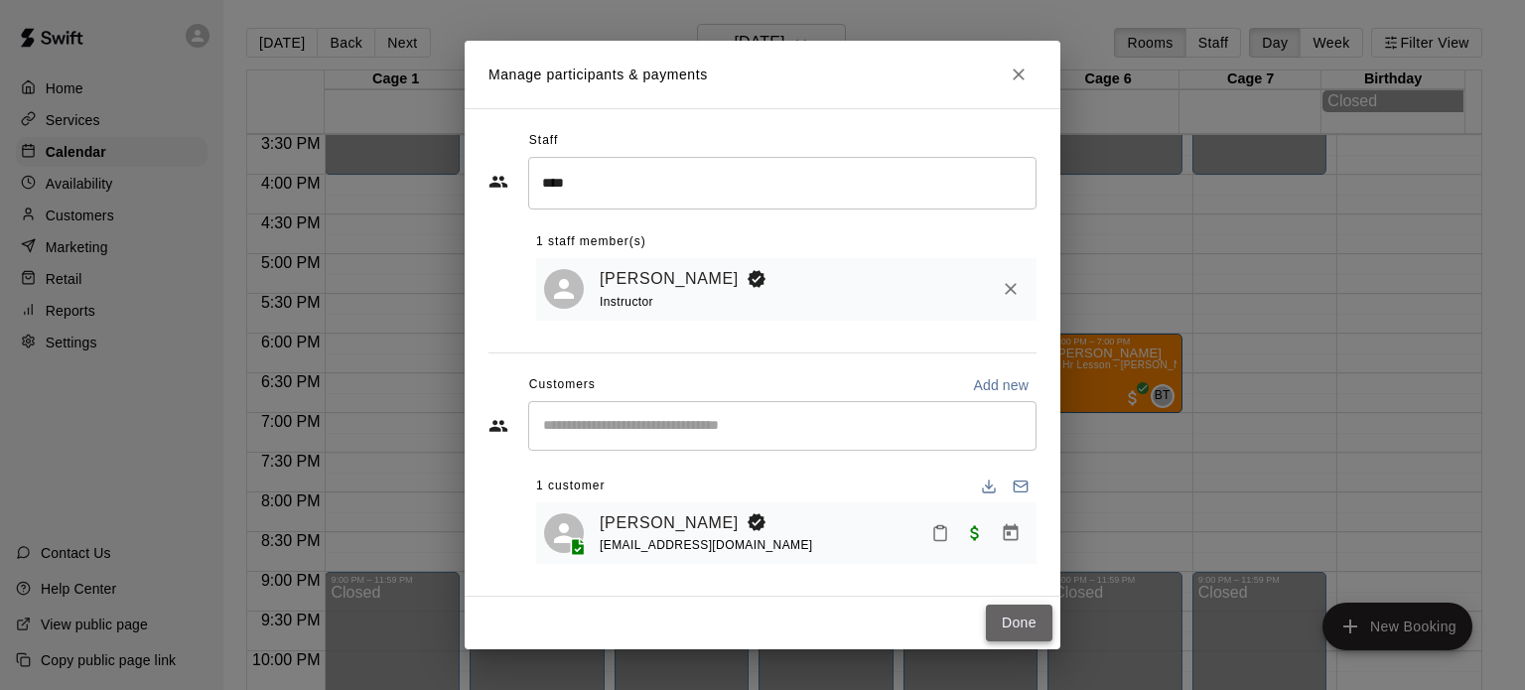
click at [1023, 623] on button "Done" at bounding box center [1019, 623] width 67 height 37
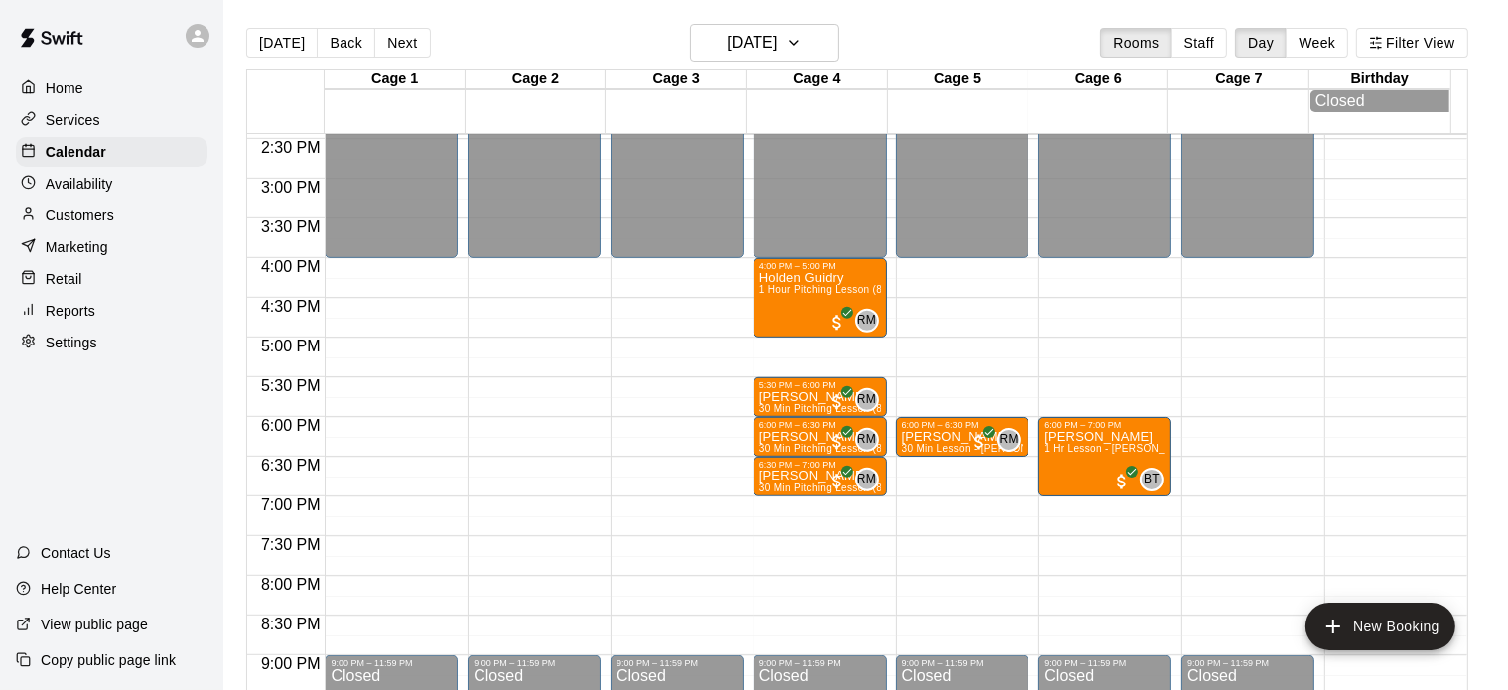
scroll to position [1160, 0]
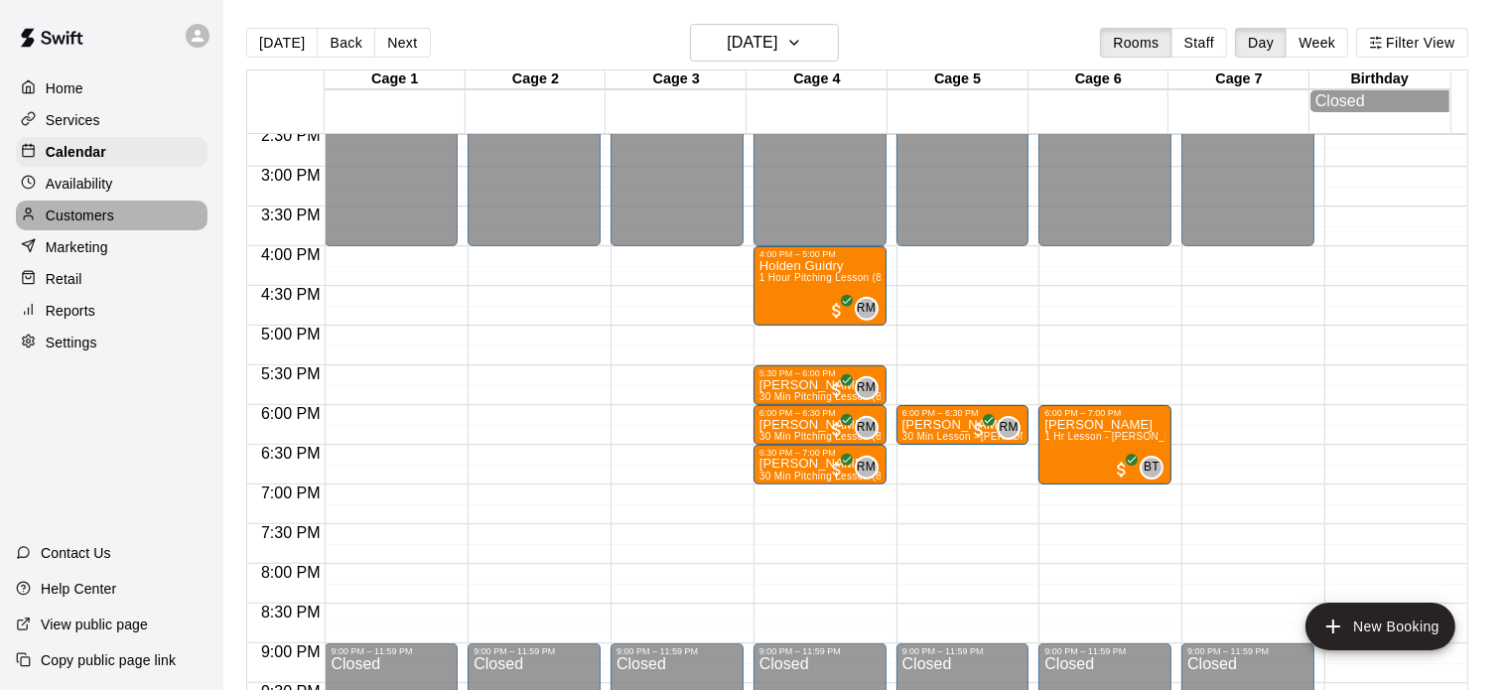
click at [112, 225] on p "Customers" at bounding box center [80, 216] width 69 height 20
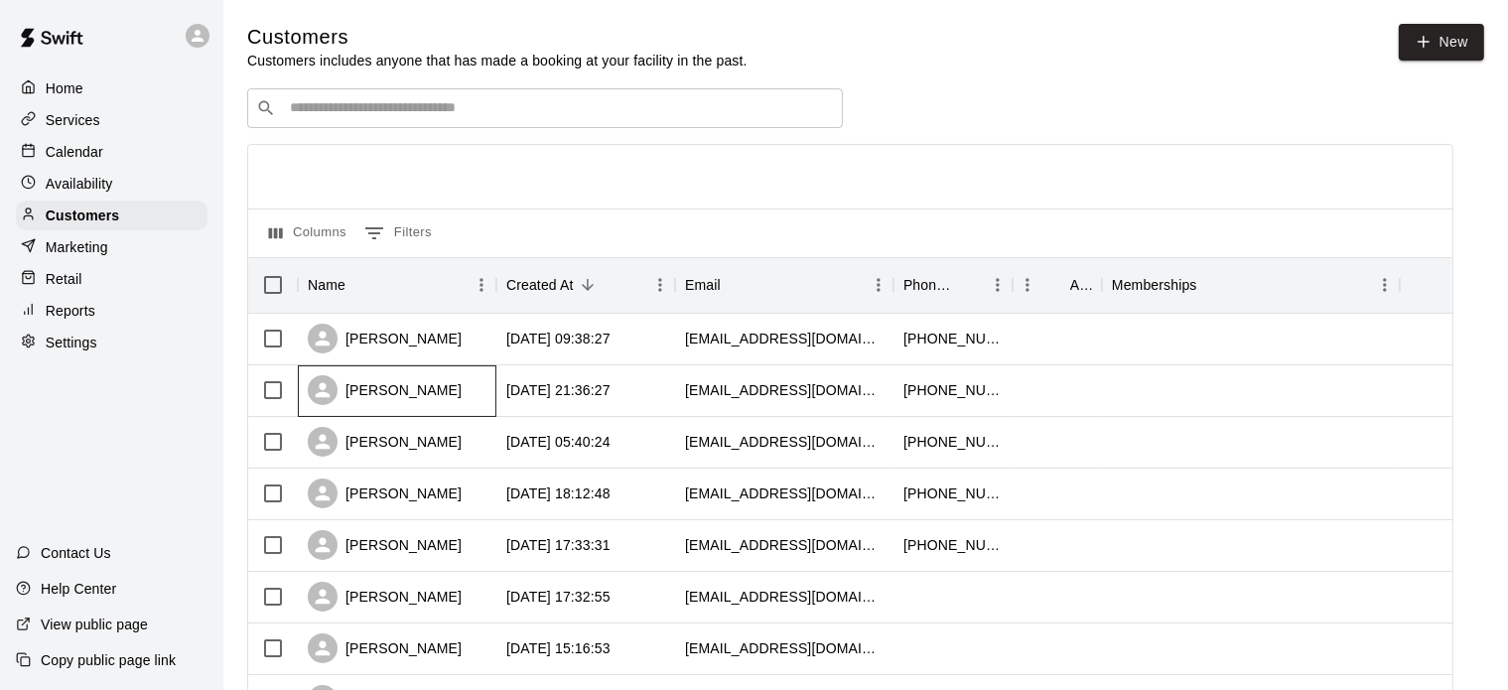
click at [459, 386] on div "[PERSON_NAME]" at bounding box center [397, 391] width 199 height 52
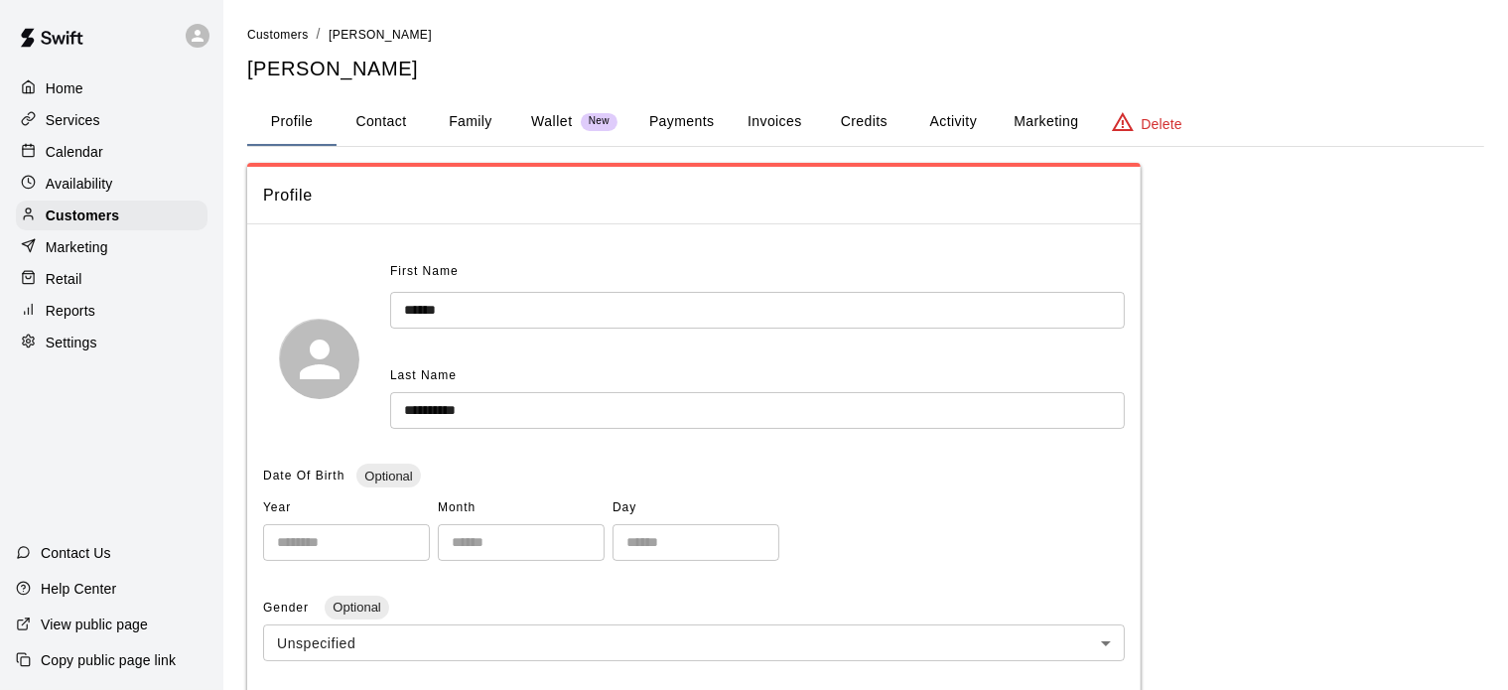
click at [940, 118] on button "Activity" at bounding box center [953, 122] width 89 height 48
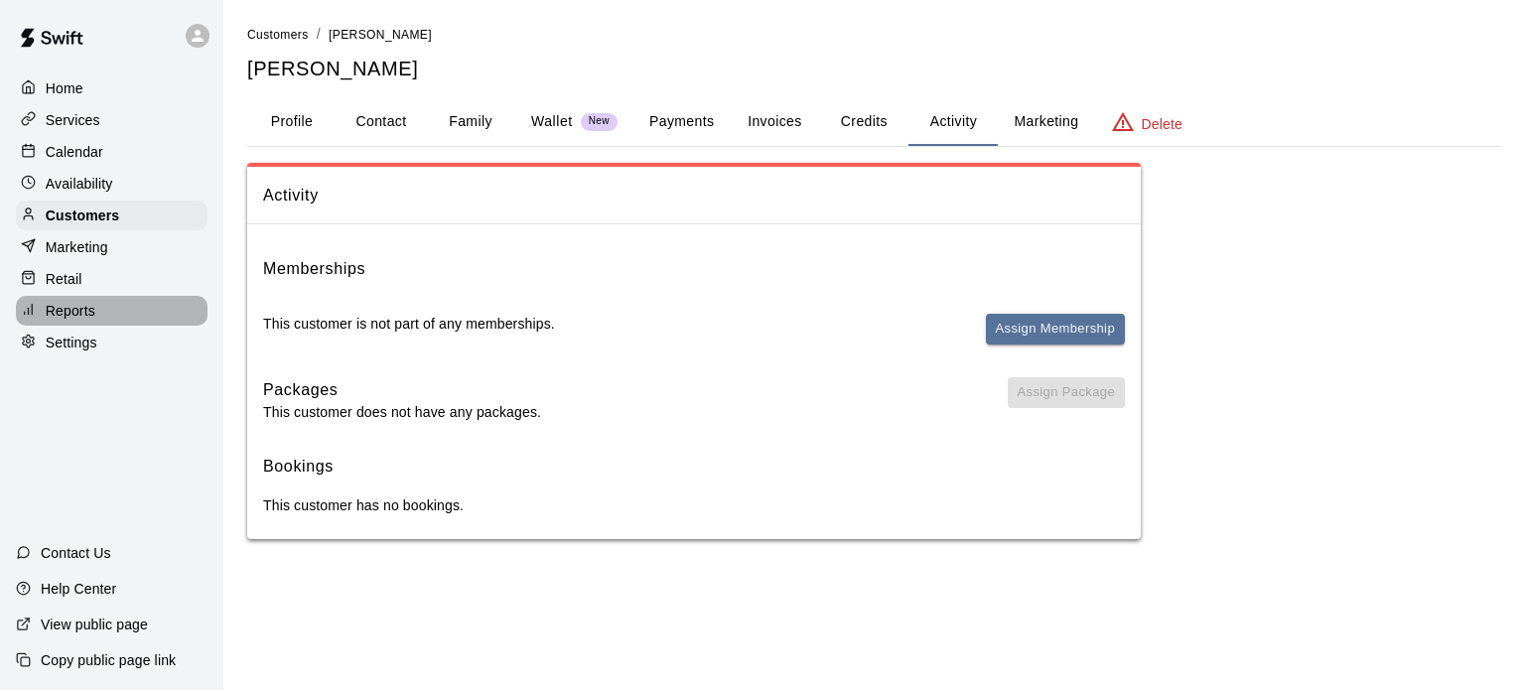
click at [94, 318] on p "Reports" at bounding box center [71, 311] width 50 height 20
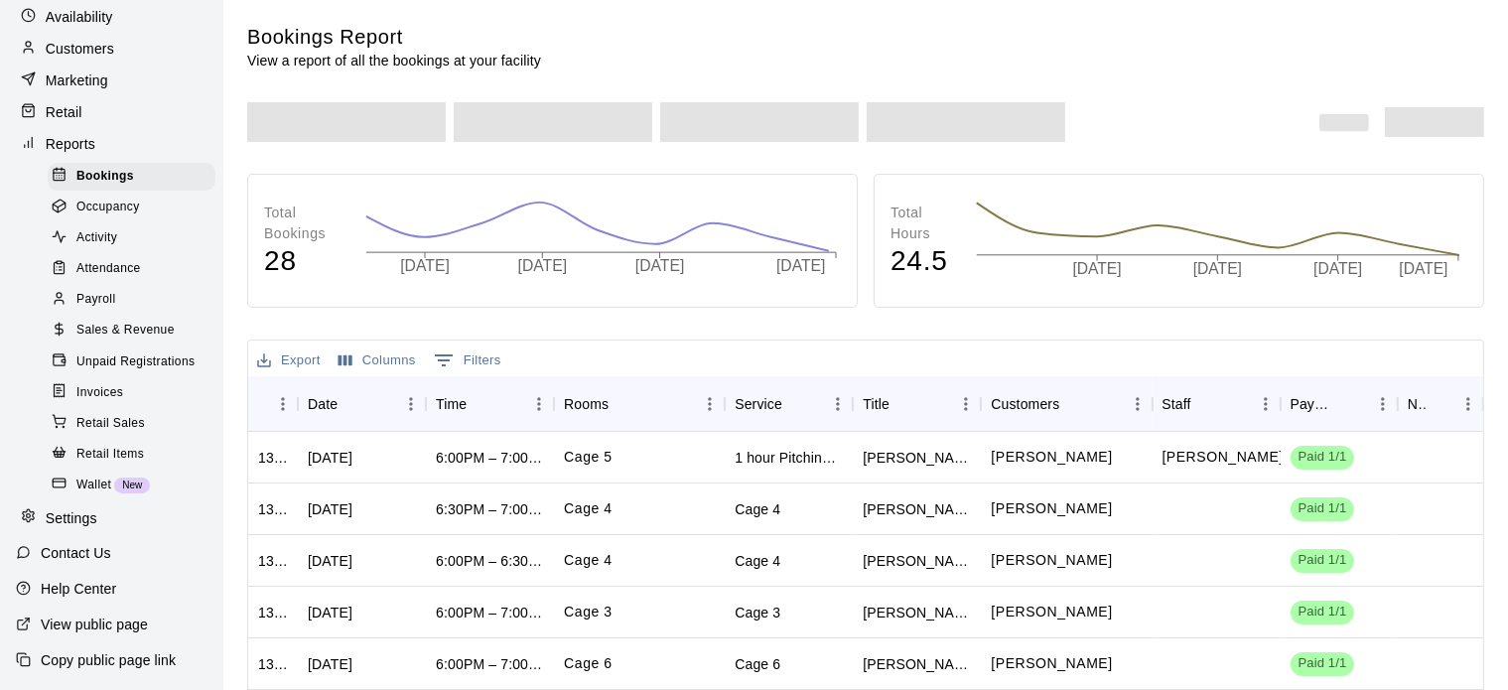
scroll to position [217, 0]
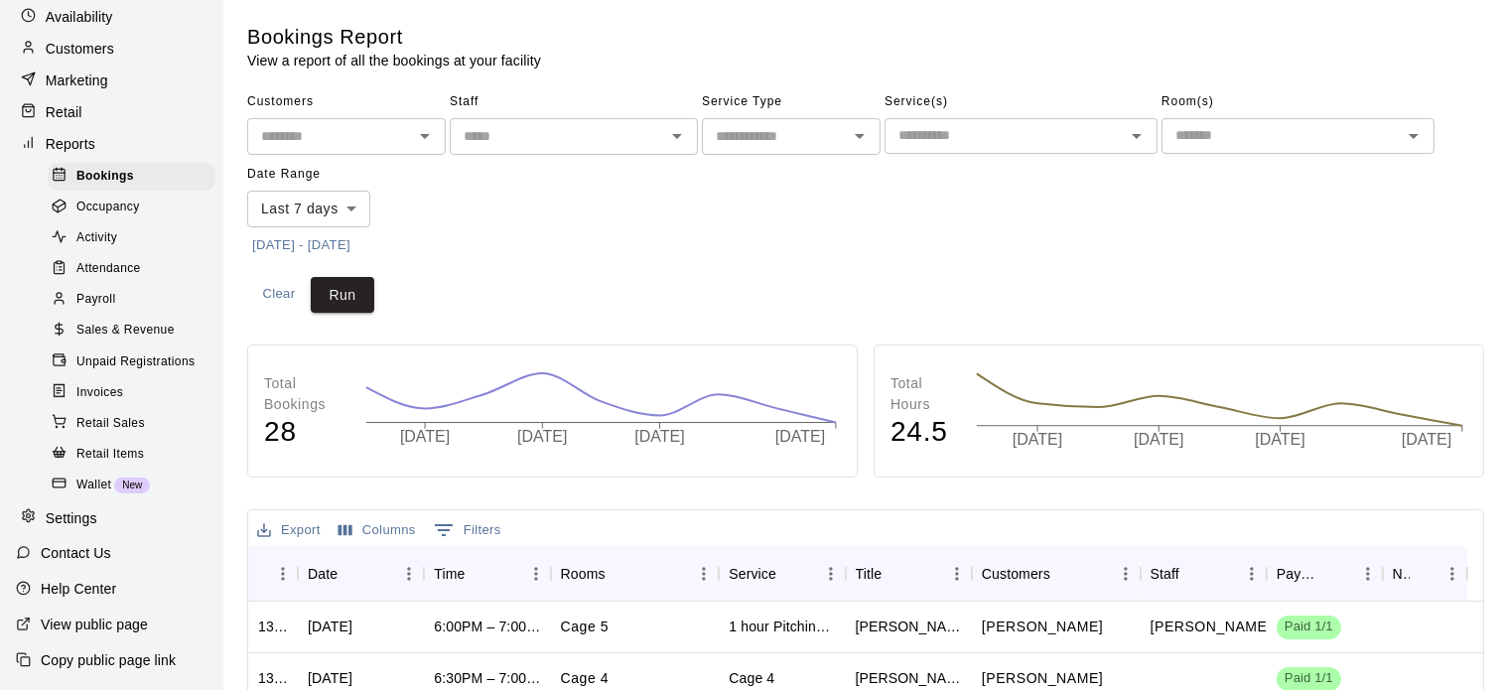
click at [116, 321] on span "Sales & Revenue" at bounding box center [125, 331] width 98 height 20
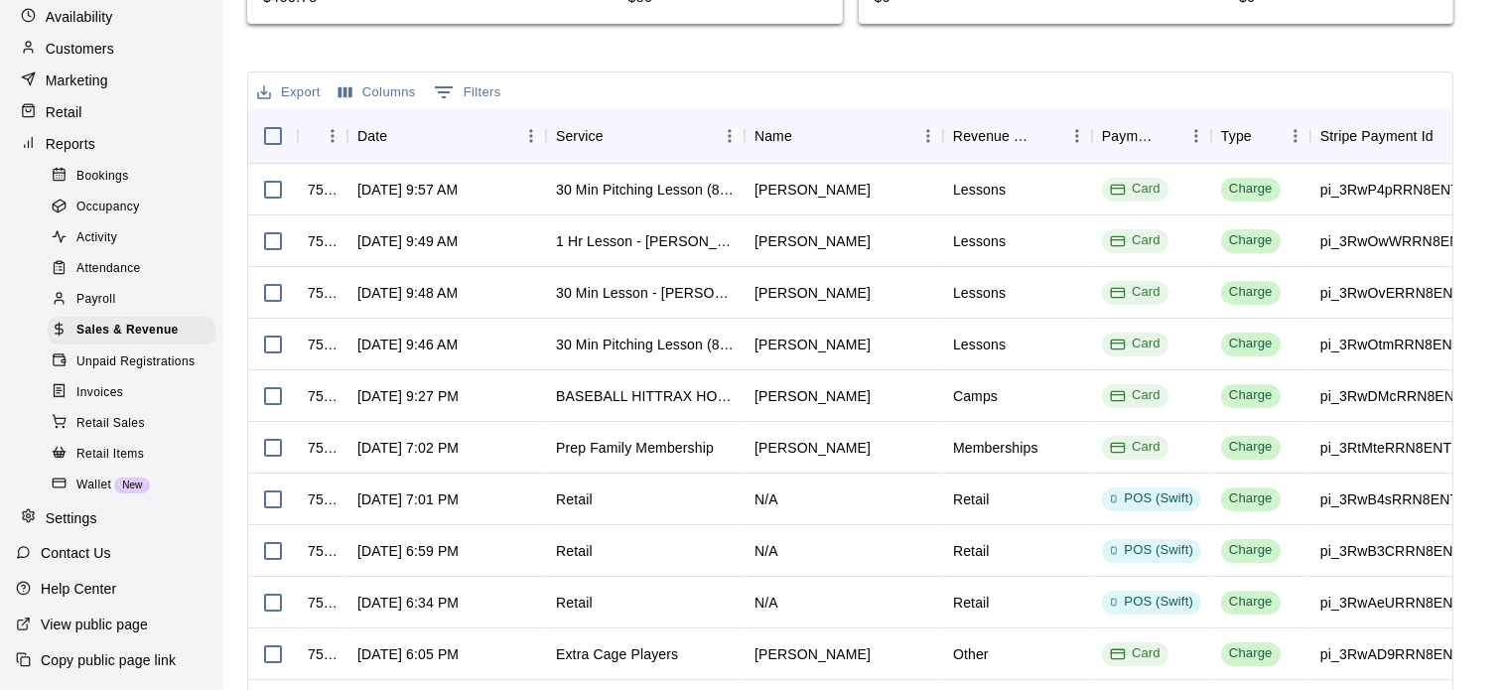
scroll to position [711, 0]
